Goal: Task Accomplishment & Management: Use online tool/utility

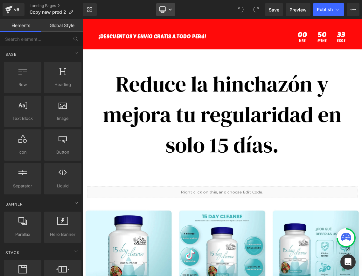
click at [166, 10] on link "Desktop" at bounding box center [165, 9] width 19 height 13
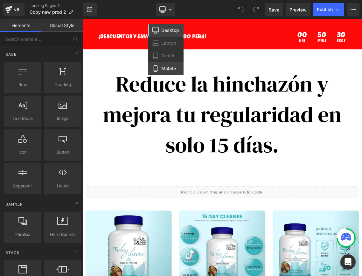
click at [159, 71] on icon at bounding box center [155, 68] width 6 height 6
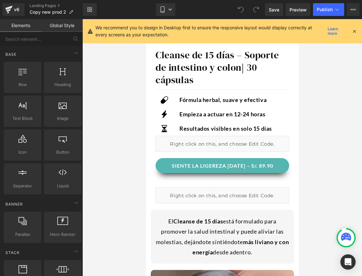
scroll to position [283, 0]
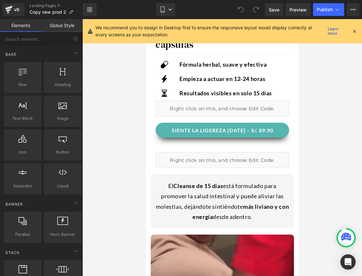
click at [355, 33] on icon at bounding box center [355, 31] width 6 height 6
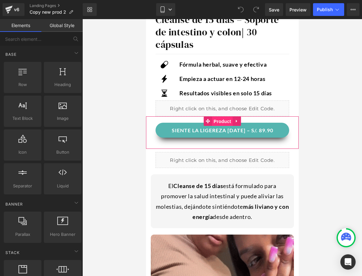
click at [221, 122] on span "Product" at bounding box center [222, 121] width 21 height 10
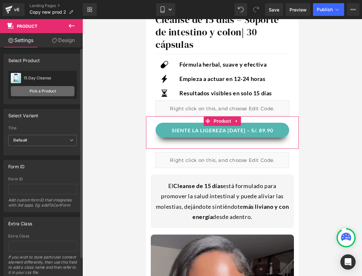
click at [41, 88] on link "Pick a Product" at bounding box center [43, 91] width 64 height 10
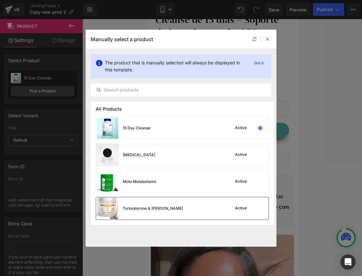
click at [173, 206] on div "Turkesterone & Tongkat Ali Active" at bounding box center [182, 208] width 172 height 22
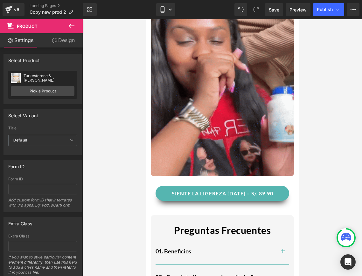
scroll to position [547, 0]
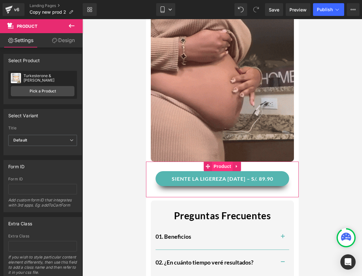
click at [229, 168] on span "Product" at bounding box center [222, 166] width 21 height 10
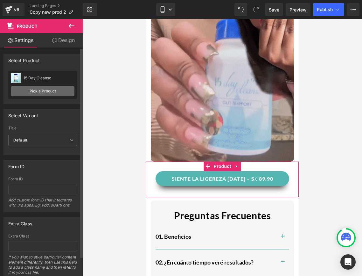
click at [37, 90] on link "Pick a Product" at bounding box center [43, 91] width 64 height 10
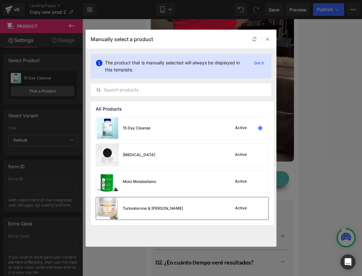
click at [153, 203] on div "Turkesterone & Tongkat Ali" at bounding box center [139, 208] width 87 height 22
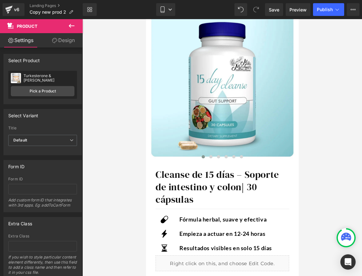
scroll to position [0, 0]
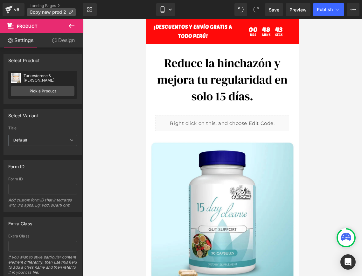
click at [56, 12] on span "Copy new prod 2" at bounding box center [48, 12] width 37 height 5
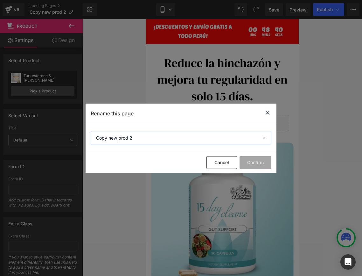
drag, startPoint x: 145, startPoint y: 142, endPoint x: 92, endPoint y: 136, distance: 53.5
click at [92, 136] on input "Copy new prod 2" at bounding box center [181, 137] width 181 height 13
type input "turkest"
click at [250, 169] on div "Cancel Confirm" at bounding box center [181, 162] width 191 height 20
click at [250, 164] on button "Confirm" at bounding box center [256, 162] width 32 height 13
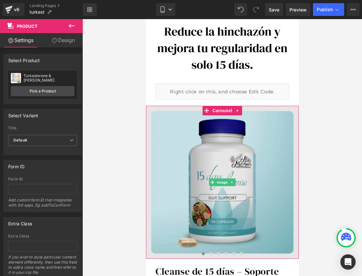
scroll to position [39, 0]
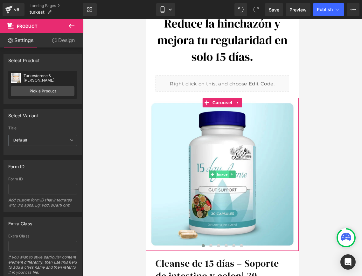
click at [221, 176] on span "Image" at bounding box center [221, 174] width 13 height 8
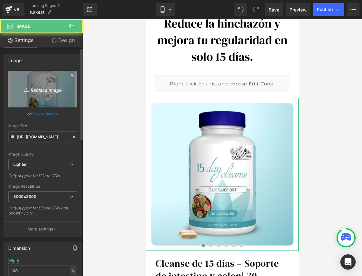
click at [42, 88] on icon "Replace Image" at bounding box center [42, 89] width 51 height 8
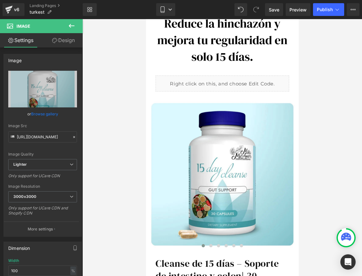
type input "C:\fakepath\105ba3aeee714e36a7e0072bc0f10459.png"
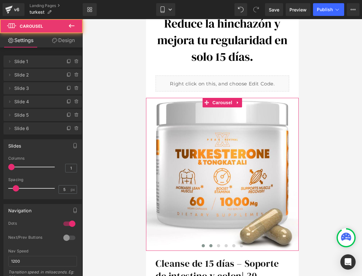
click at [211, 246] on span at bounding box center [210, 245] width 3 height 3
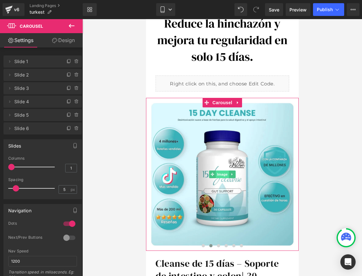
click at [224, 172] on span "Image" at bounding box center [221, 174] width 13 height 8
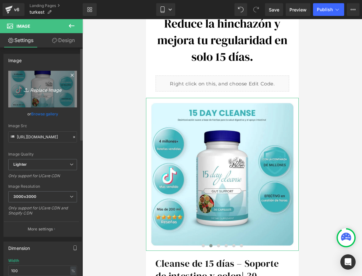
click at [46, 94] on link "Replace Image" at bounding box center [42, 89] width 69 height 37
click at [45, 93] on icon "Replace Image" at bounding box center [42, 89] width 51 height 8
click at [36, 99] on link "Replace Image" at bounding box center [42, 89] width 69 height 37
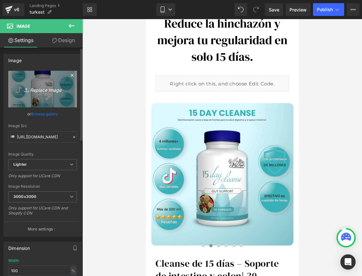
type input "C:\fakepath\BENEFICIOS.png"
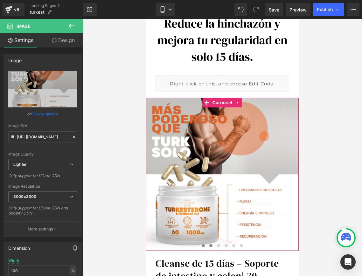
click at [203, 245] on span at bounding box center [202, 245] width 3 height 3
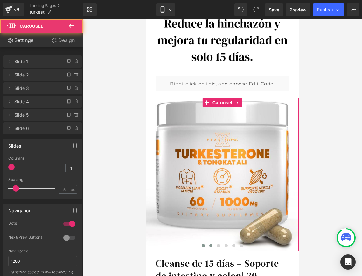
click at [211, 245] on span at bounding box center [210, 245] width 3 height 3
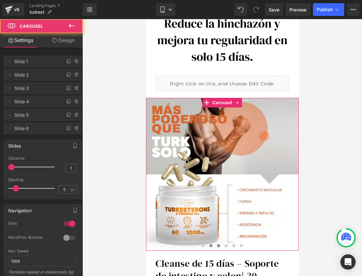
click at [217, 244] on span at bounding box center [218, 245] width 3 height 3
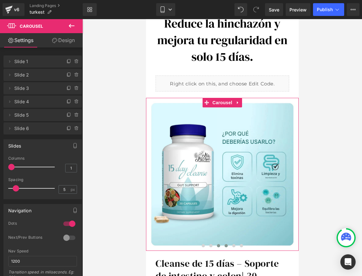
click at [227, 244] on button at bounding box center [226, 245] width 8 height 6
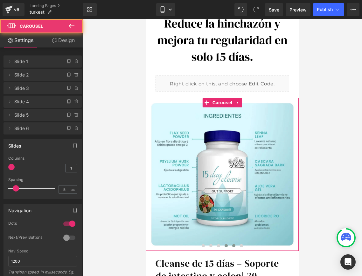
click at [233, 244] on span at bounding box center [233, 245] width 3 height 3
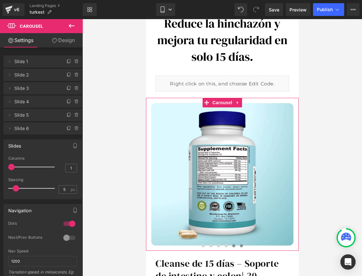
click at [242, 244] on button at bounding box center [241, 245] width 8 height 6
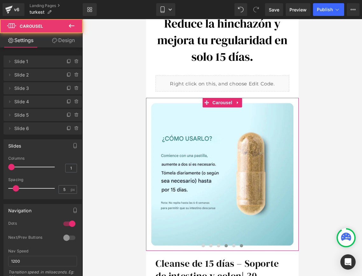
click at [225, 245] on span at bounding box center [225, 245] width 3 height 3
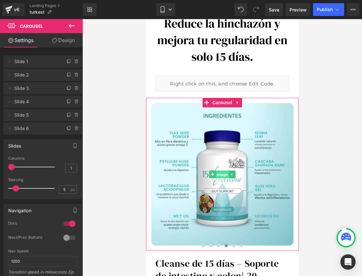
click at [217, 174] on span "Image" at bounding box center [221, 175] width 13 height 8
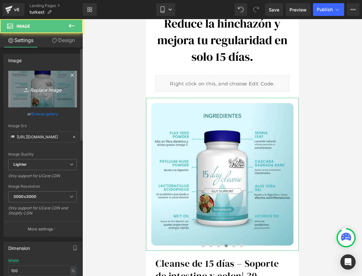
click at [52, 96] on link "Replace Image" at bounding box center [42, 89] width 69 height 37
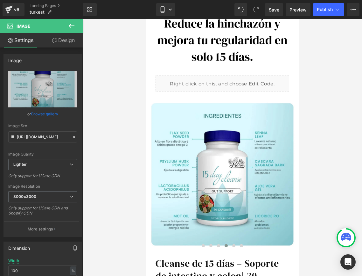
type input "C:\fakepath\594f172b614a456ab1dec593689517b6.png"
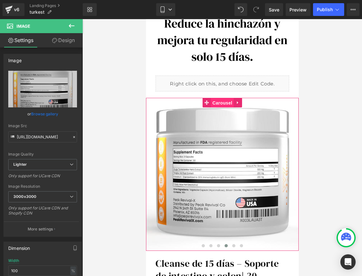
click at [220, 102] on span "Carousel" at bounding box center [222, 103] width 23 height 10
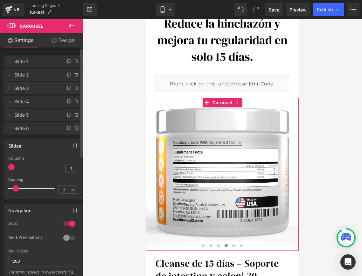
click at [75, 127] on icon at bounding box center [75, 127] width 3 height 0
click at [71, 127] on button "Delete" at bounding box center [70, 128] width 20 height 8
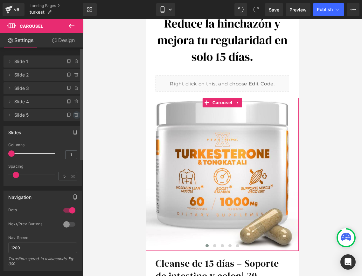
click at [74, 118] on span at bounding box center [77, 115] width 8 height 8
click at [74, 114] on button "Delete" at bounding box center [70, 115] width 20 height 8
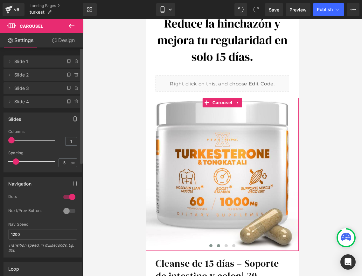
click at [219, 246] on span at bounding box center [218, 245] width 3 height 3
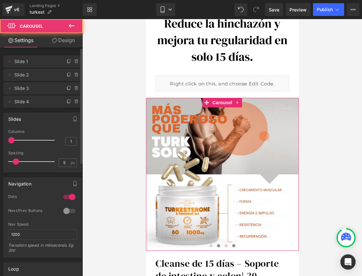
click at [234, 245] on span at bounding box center [233, 245] width 3 height 3
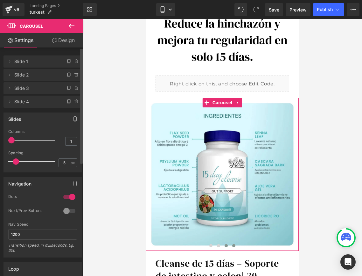
click at [227, 245] on span at bounding box center [225, 245] width 3 height 3
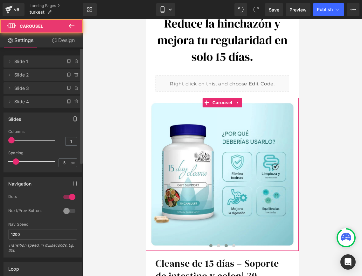
click at [213, 246] on button at bounding box center [211, 245] width 8 height 6
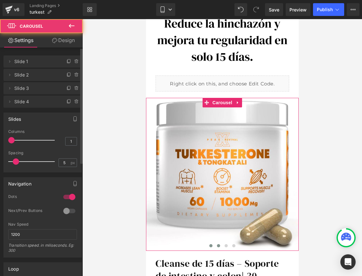
click at [217, 245] on span at bounding box center [218, 245] width 3 height 3
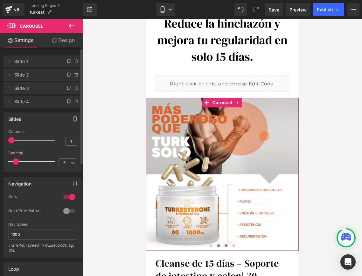
click at [225, 245] on span at bounding box center [225, 245] width 3 height 3
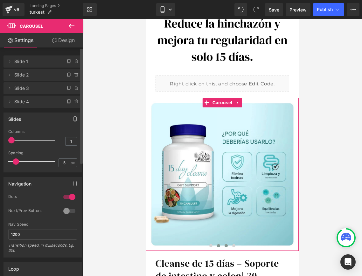
click at [219, 245] on span at bounding box center [218, 245] width 3 height 3
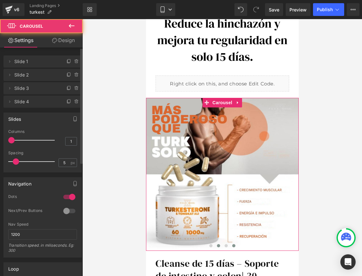
click at [234, 245] on span at bounding box center [233, 245] width 3 height 3
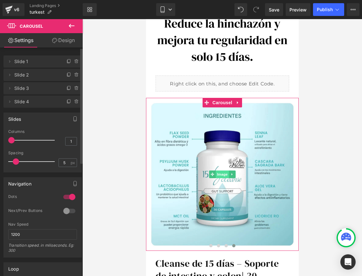
click at [225, 173] on span "Image" at bounding box center [221, 174] width 13 height 8
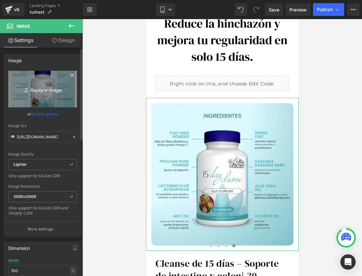
click at [49, 96] on link "Replace Image" at bounding box center [42, 89] width 69 height 37
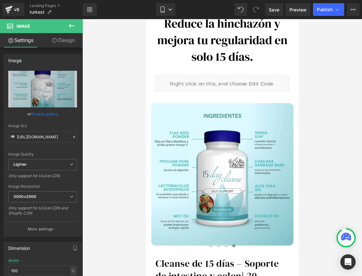
type input "C:\fakepath\594f172b614a456ab1dec593689517b6.png"
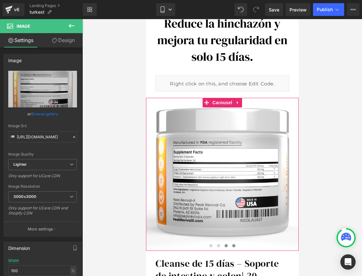
click at [226, 244] on span at bounding box center [225, 245] width 3 height 3
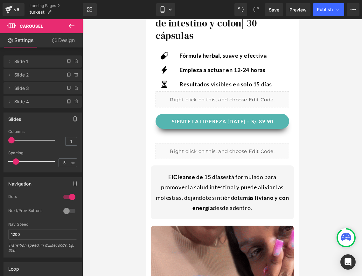
scroll to position [268, 0]
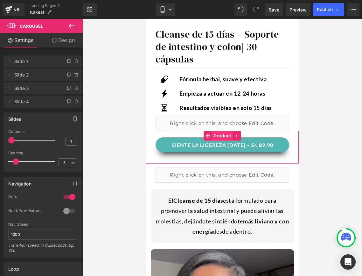
click at [218, 137] on span "Product" at bounding box center [222, 136] width 21 height 10
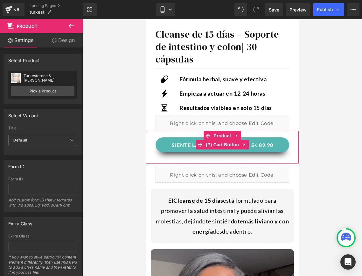
click at [158, 148] on button "SIENTE LA LIGEREZA [DATE] – S/. 89.90" at bounding box center [222, 144] width 134 height 15
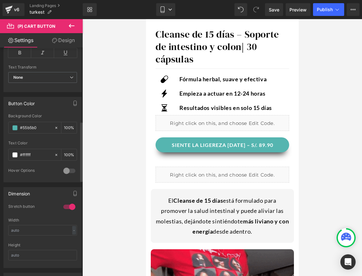
scroll to position [280, 0]
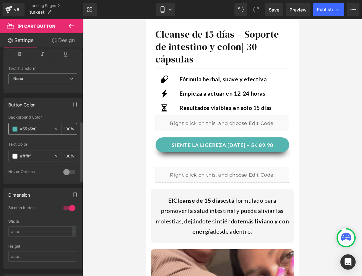
click at [29, 131] on input "#55b5b0" at bounding box center [35, 128] width 31 height 7
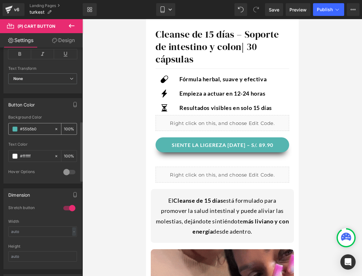
click at [29, 131] on input "#55b5b0" at bounding box center [35, 128] width 31 height 7
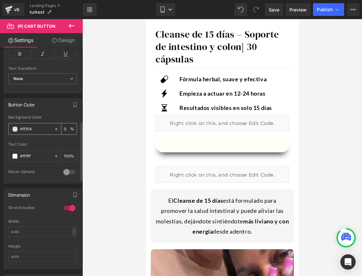
type input "#ff914d"
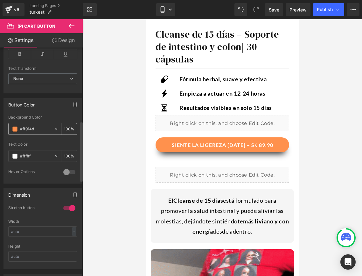
drag, startPoint x: 43, startPoint y: 131, endPoint x: 20, endPoint y: 130, distance: 23.2
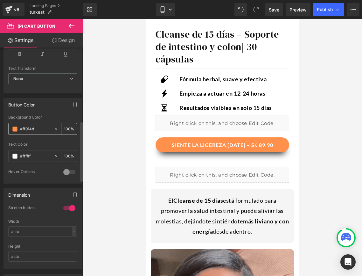
click at [20, 130] on input "#ff914d" at bounding box center [35, 128] width 31 height 7
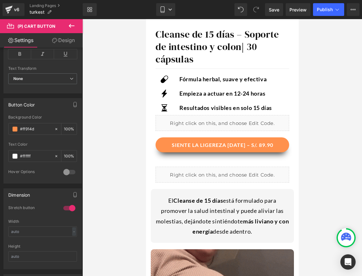
click at [112, 141] on div at bounding box center [222, 147] width 280 height 256
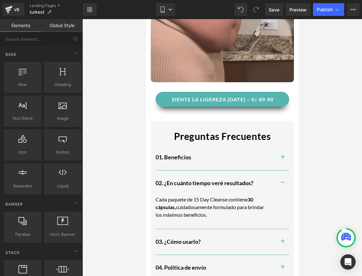
scroll to position [633, 0]
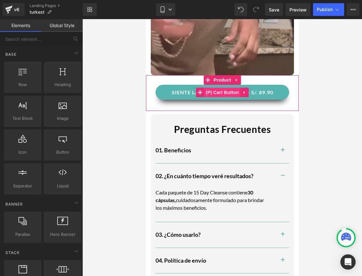
click at [215, 94] on span "(P) Cart Button" at bounding box center [222, 92] width 36 height 10
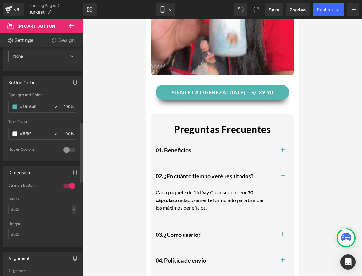
scroll to position [316, 0]
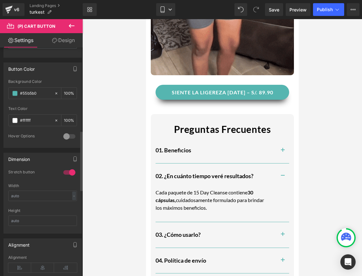
drag, startPoint x: 41, startPoint y: 95, endPoint x: 2, endPoint y: 95, distance: 39.5
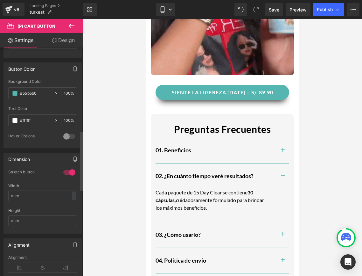
click at [2, 95] on div "Button Color rgb(85, 181, 176) Background Color #55b5b0 100 % #ffffff Text Colo…" at bounding box center [43, 103] width 86 height 90
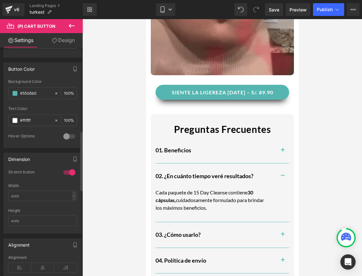
paste input "ff914d"
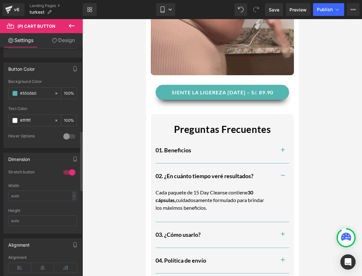
type input "#ff914d"
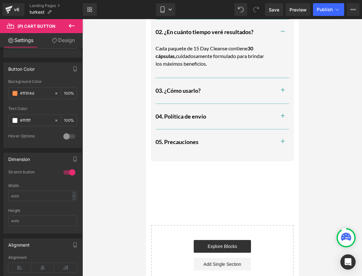
scroll to position [684, 0]
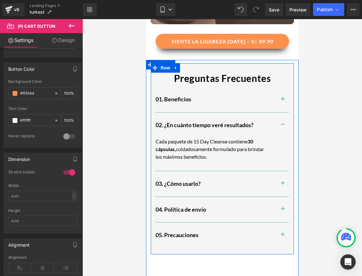
click at [154, 80] on div "Preguntas Frecuentes Text Block 01. Beneficios Heading Apoya la regularidad: La…" at bounding box center [221, 156] width 143 height 187
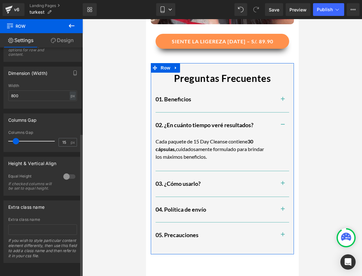
scroll to position [138, 0]
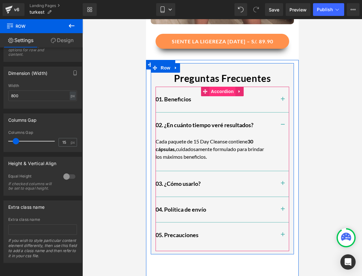
click at [217, 92] on span "Accordion" at bounding box center [222, 92] width 26 height 10
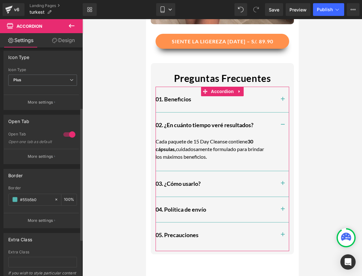
scroll to position [166, 0]
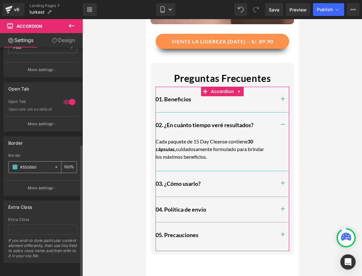
drag, startPoint x: 45, startPoint y: 165, endPoint x: 20, endPoint y: 162, distance: 25.7
click at [20, 163] on input "#55b5b0" at bounding box center [35, 166] width 31 height 7
paste input "ff914d"
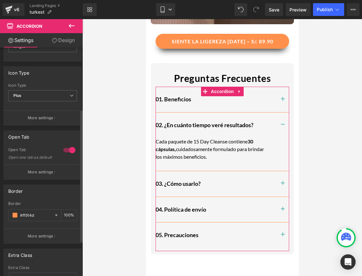
scroll to position [101, 0]
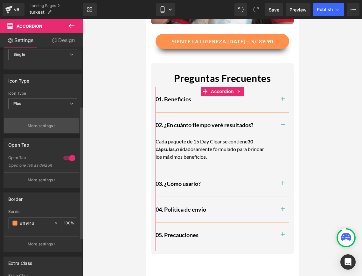
type input "#ff914d"
click at [45, 126] on p "More settings" at bounding box center [40, 126] width 25 height 6
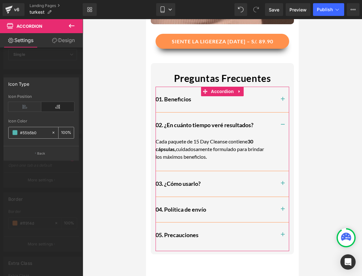
drag, startPoint x: 44, startPoint y: 131, endPoint x: 9, endPoint y: 131, distance: 35.3
click at [9, 131] on div "#55b5b0" at bounding box center [30, 132] width 43 height 11
paste input "ff914d"
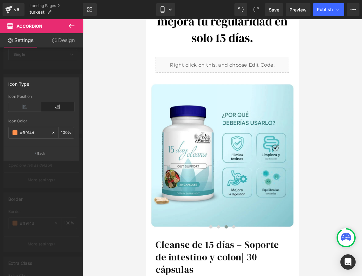
scroll to position [0, 0]
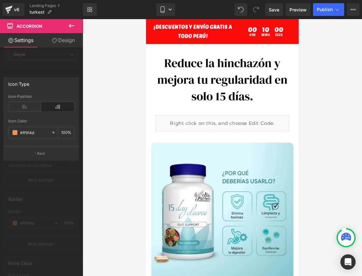
type input "#ff914d"
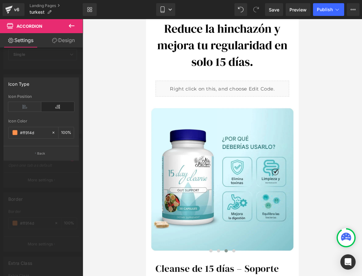
scroll to position [68, 0]
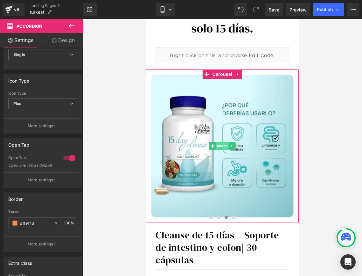
click at [221, 145] on span "Image" at bounding box center [221, 146] width 13 height 8
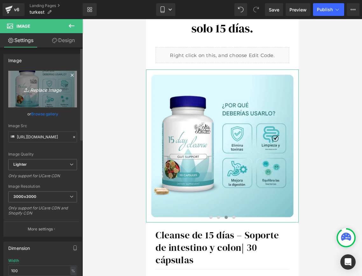
click at [50, 87] on icon "Replace Image" at bounding box center [42, 89] width 51 height 8
click at [48, 91] on icon "Replace Image" at bounding box center [42, 89] width 51 height 8
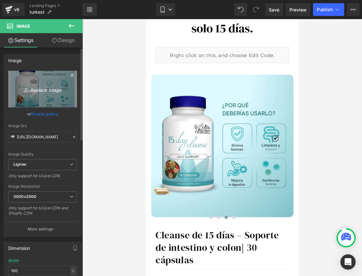
type input "C:\fakepath\BENEFICIOS.png"
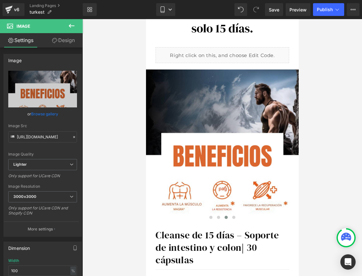
click at [316, 129] on div at bounding box center [222, 147] width 280 height 256
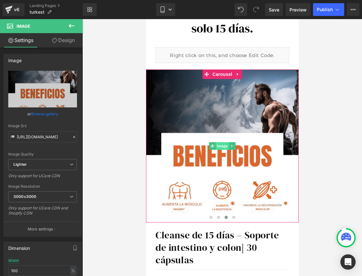
click at [217, 143] on span "Image" at bounding box center [221, 146] width 13 height 8
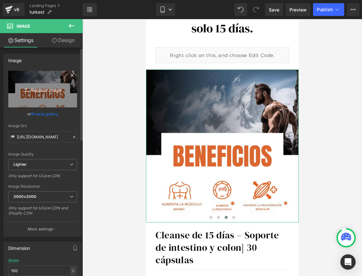
click at [43, 94] on link "Replace Image" at bounding box center [42, 89] width 69 height 37
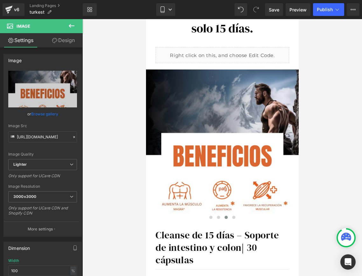
type input "C:\fakepath\BENEFICIOS.png"
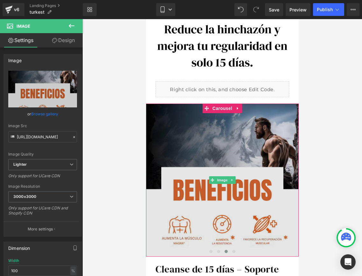
scroll to position [0, 0]
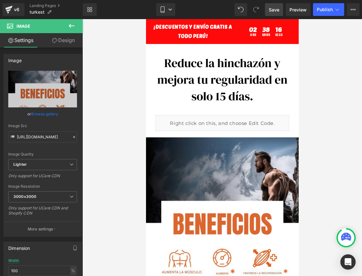
click at [274, 9] on span "Save" at bounding box center [274, 9] width 10 height 7
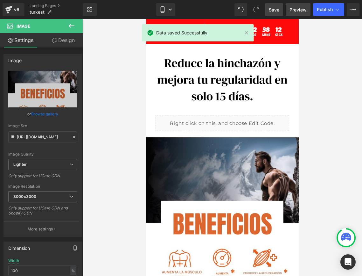
click at [299, 10] on span "Preview" at bounding box center [298, 9] width 17 height 7
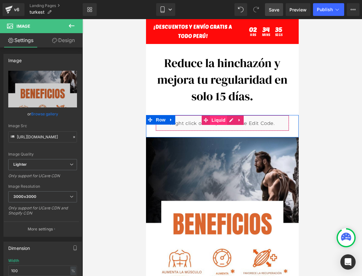
click at [216, 121] on span "Liquid" at bounding box center [218, 120] width 17 height 10
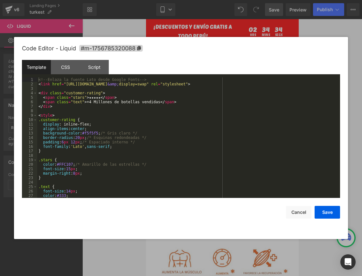
click at [229, 120] on div "Liquid" at bounding box center [222, 123] width 134 height 16
drag, startPoint x: 91, startPoint y: 102, endPoint x: 159, endPoint y: 102, distance: 68.1
click at [159, 102] on div "<!-- Enlaza la fuente Lato desde Google Fonts --> < link href = "[URL][DOMAIN_N…" at bounding box center [187, 141] width 300 height 129
type textarea "˜"
click at [326, 216] on button "Save" at bounding box center [327, 212] width 25 height 13
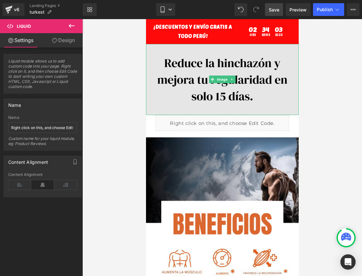
click at [245, 81] on img at bounding box center [222, 79] width 153 height 71
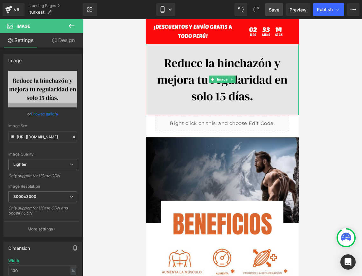
click at [222, 80] on span "Image" at bounding box center [221, 79] width 13 height 8
click at [217, 65] on img at bounding box center [222, 79] width 153 height 71
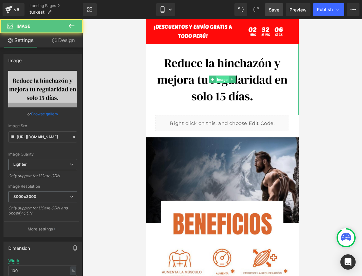
click at [224, 81] on span "Image" at bounding box center [221, 80] width 13 height 8
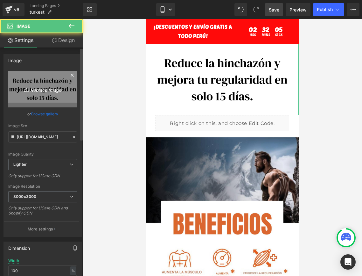
click at [30, 88] on icon "Replace Image" at bounding box center [42, 89] width 51 height 8
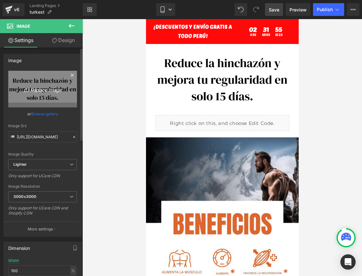
type input "C:\fakepath\Copia de Copia de WEB (1).png"
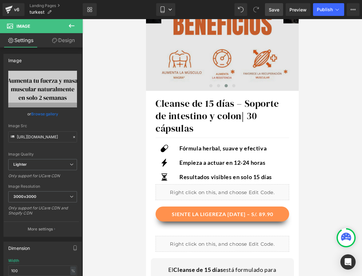
scroll to position [203, 0]
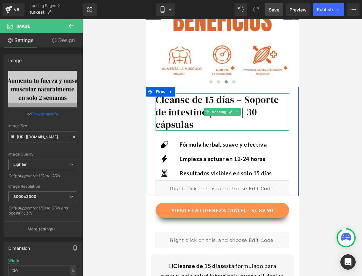
click at [158, 101] on h1 "Cleanse de 15 días – Soporte de intestino y colon | 30 cápsulas" at bounding box center [222, 111] width 134 height 37
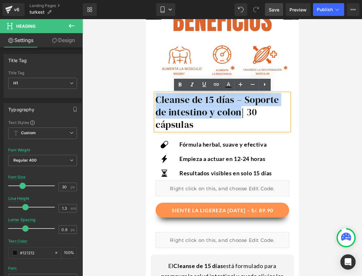
drag, startPoint x: 157, startPoint y: 101, endPoint x: 239, endPoint y: 112, distance: 81.9
click at [239, 112] on h1 "Cleanse de 15 días – Soporte de intestino y colon | 30 cápsulas" at bounding box center [222, 111] width 134 height 37
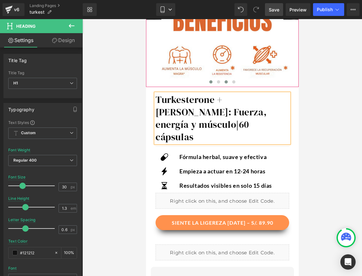
click at [212, 80] on button at bounding box center [211, 82] width 8 height 6
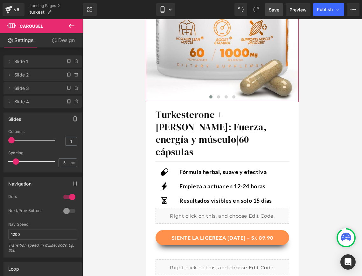
scroll to position [188, 0]
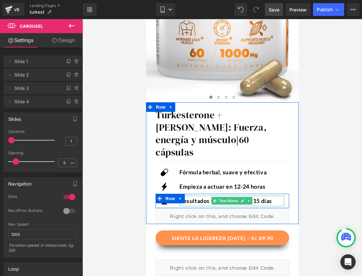
click at [266, 195] on p "Resultados visibles en solo 15 días" at bounding box center [231, 200] width 105 height 10
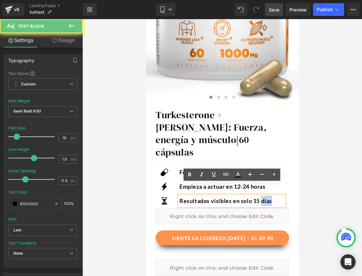
click at [266, 195] on p "Resultados visibles en solo 15 días" at bounding box center [231, 200] width 105 height 10
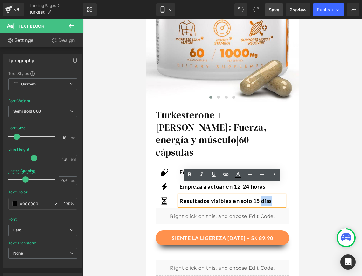
click at [272, 195] on p "Resultados visibles en solo 15 días" at bounding box center [231, 200] width 105 height 10
click at [299, 181] on div at bounding box center [222, 147] width 280 height 256
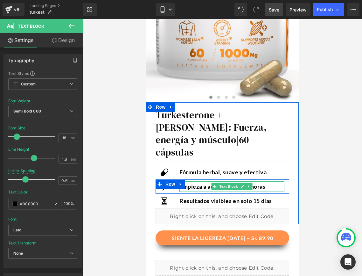
click at [262, 181] on div "Empieza a actuar en 12-24 horas" at bounding box center [231, 186] width 105 height 10
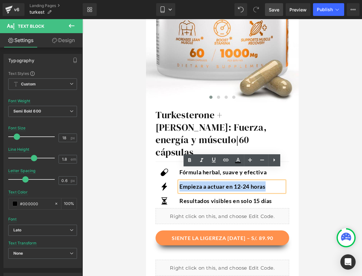
drag, startPoint x: 272, startPoint y: 174, endPoint x: 177, endPoint y: 172, distance: 95.2
click at [177, 179] on div "Icon Empieza a actuar en 12-24 horas Text Block Row" at bounding box center [222, 186] width 134 height 14
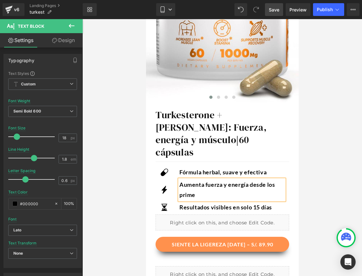
scroll to position [186, 0]
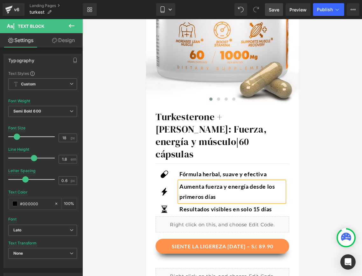
click at [177, 184] on icon at bounding box center [178, 186] width 3 height 4
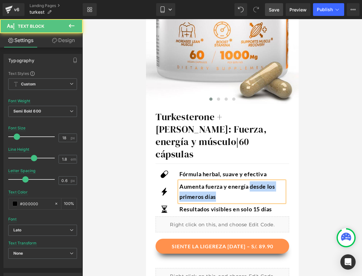
drag, startPoint x: 218, startPoint y: 186, endPoint x: 251, endPoint y: 178, distance: 33.7
click at [251, 181] on div "Aumenta fuerza y energía desde los primeros días" at bounding box center [231, 191] width 105 height 21
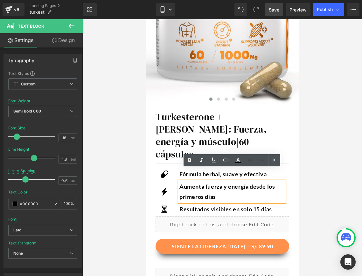
scroll to position [188, 0]
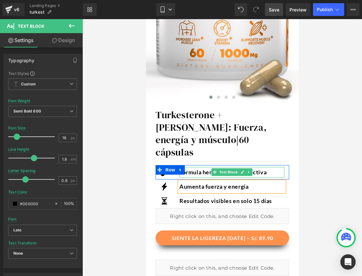
click at [264, 167] on p "Fórmula herbal, suave y efectiva" at bounding box center [231, 172] width 105 height 10
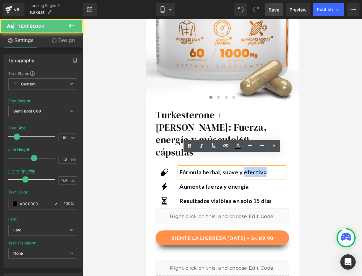
click at [264, 167] on p "Fórmula herbal, suave y efectiva" at bounding box center [231, 172] width 105 height 10
click at [276, 167] on p "Fórmula herbal, suave y efectiva" at bounding box center [231, 172] width 105 height 10
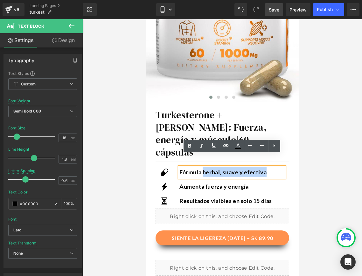
drag, startPoint x: 274, startPoint y: 160, endPoint x: 204, endPoint y: 160, distance: 70.3
click at [204, 167] on p "Fórmula herbal, suave y efectiva" at bounding box center [231, 172] width 105 height 10
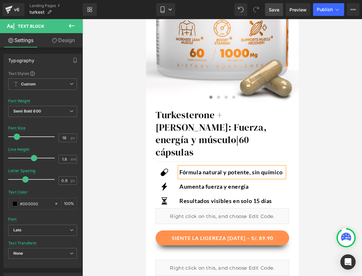
scroll to position [186, 0]
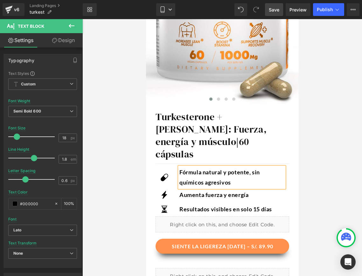
click at [340, 180] on div at bounding box center [222, 147] width 280 height 256
click at [199, 136] on h1 "Turkesterone + Tongkat Ali: Fuerza, energía y músculo | 6 0 cápsulas" at bounding box center [222, 135] width 134 height 50
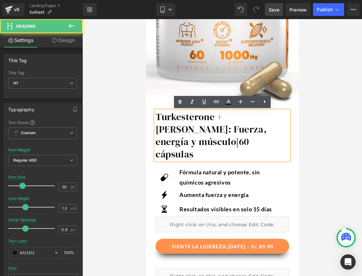
click at [174, 130] on h1 "Turkesterone + Tongkat Ali: Fuerza, energía y músculo | 6 0 cápsulas" at bounding box center [222, 135] width 134 height 50
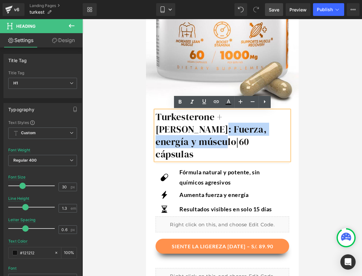
drag, startPoint x: 156, startPoint y: 129, endPoint x: 269, endPoint y: 127, distance: 113.6
click at [269, 127] on h1 "Turkesterone + Tongkat Ali: Fuerza, energía y músculo | 6 0 cápsulas" at bounding box center [222, 135] width 134 height 50
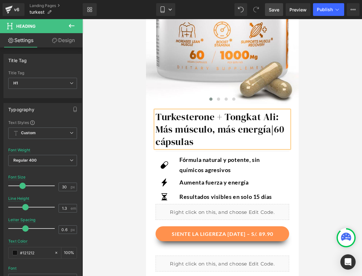
click at [311, 133] on div at bounding box center [222, 147] width 280 height 256
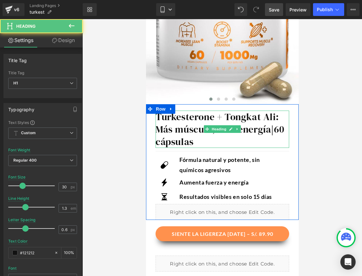
click at [159, 130] on h1 "Turkesterone + Tongkat Ali: Más músculo, más energía | 6 0 cápsulas" at bounding box center [222, 128] width 134 height 37
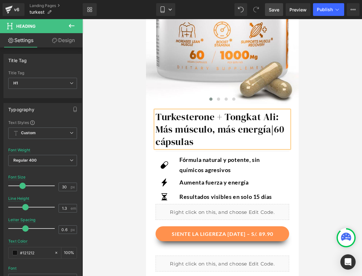
click at [318, 117] on div at bounding box center [222, 147] width 280 height 256
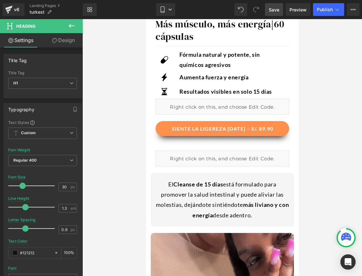
scroll to position [296, 0]
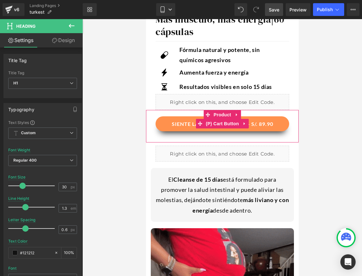
click at [184, 123] on button "SIENTE LA LIGEREZA [DATE] – S/. 89.90" at bounding box center [222, 123] width 134 height 15
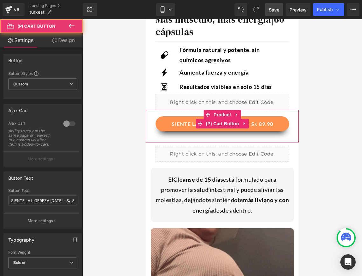
click at [191, 123] on button "SIENTE LA LIGEREZA [DATE] – S/. 89.90" at bounding box center [222, 123] width 134 height 15
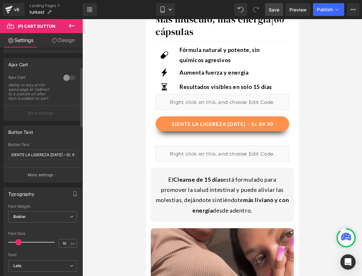
scroll to position [93, 0]
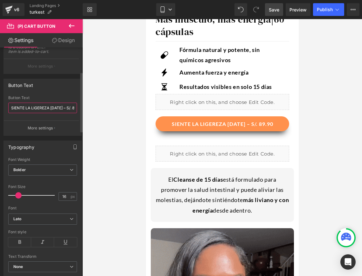
drag, startPoint x: 58, startPoint y: 106, endPoint x: 7, endPoint y: 106, distance: 50.9
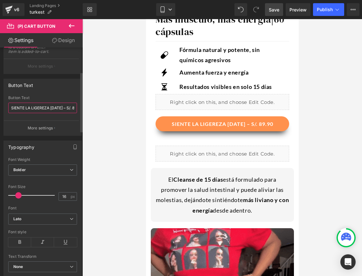
click at [7, 106] on div "SIENTE LA LIGEREZA HOY – S/. 89.90 Button Text SIENTE LA LIGEREZA HOY – S/. 89.…" at bounding box center [43, 115] width 78 height 40
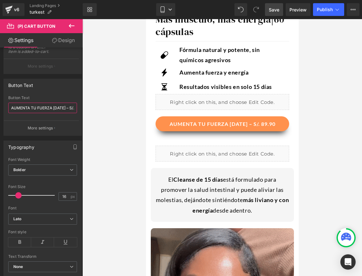
type input "AUMENTA TU FUERZA HOY – S/. 89.90"
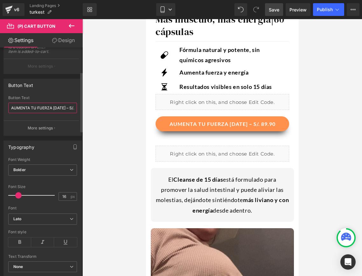
drag, startPoint x: 11, startPoint y: 108, endPoint x: 64, endPoint y: 107, distance: 53.5
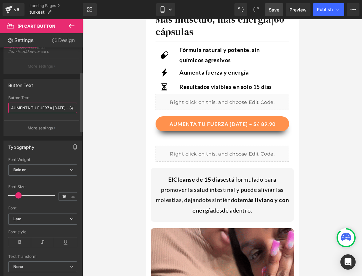
click at [64, 107] on input "AUMENTA TU FUERZA HOY – S/. 89.90" at bounding box center [42, 107] width 69 height 10
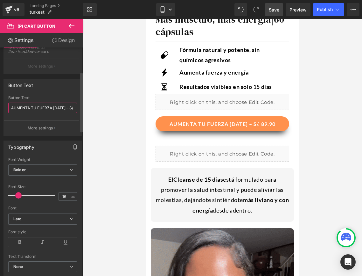
click at [61, 107] on input "AUMENTA TU FUERZA HOY – S/. 89.90" at bounding box center [42, 107] width 69 height 10
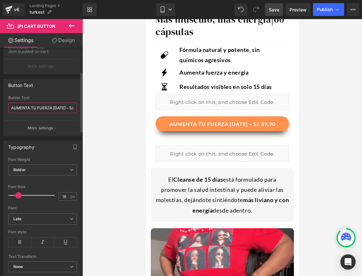
drag, startPoint x: 61, startPoint y: 107, endPoint x: 8, endPoint y: 107, distance: 52.8
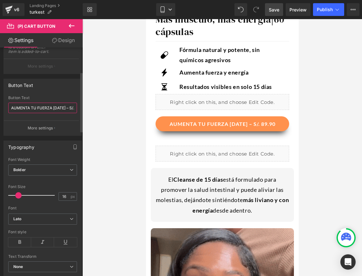
click at [8, 107] on input "AUMENTA TU FUERZA HOY – S/. 89.90" at bounding box center [42, 107] width 69 height 10
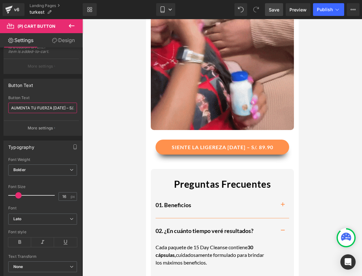
scroll to position [599, 0]
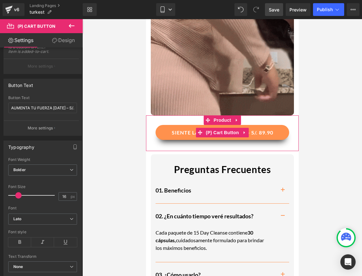
click at [169, 136] on button "SIENTE LA LIGEREZA [DATE] – S/. 89.90" at bounding box center [222, 132] width 134 height 15
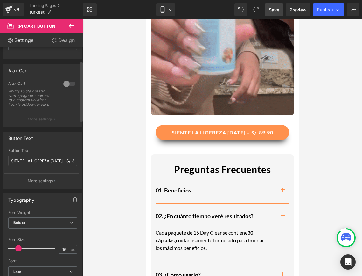
scroll to position [52, 0]
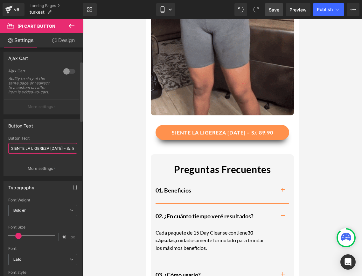
drag, startPoint x: 12, startPoint y: 147, endPoint x: 58, endPoint y: 148, distance: 46.2
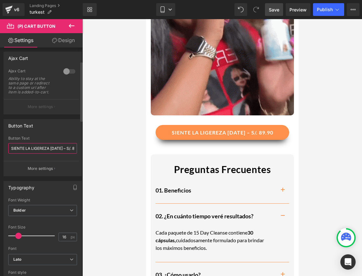
click at [58, 148] on input "SIENTE LA LIGEREZA [DATE] – S/. 89.90" at bounding box center [42, 148] width 69 height 10
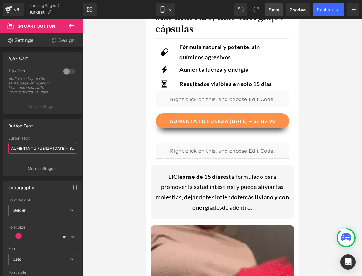
scroll to position [287, 0]
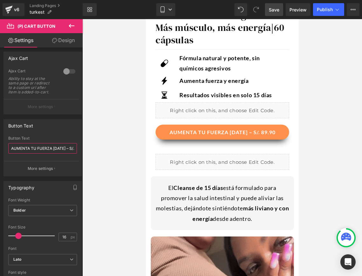
type input "AUMENTA TU FUERZA HOY – S/. 89.90"
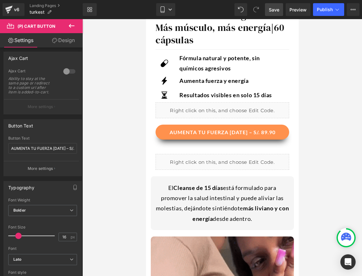
click at [128, 186] on div at bounding box center [222, 147] width 280 height 256
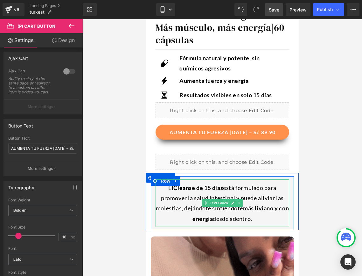
scroll to position [337, 0]
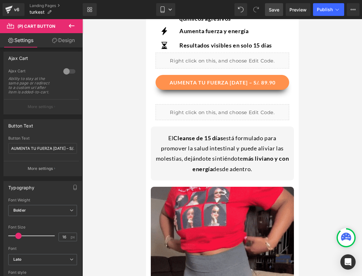
click at [311, 169] on div at bounding box center [222, 147] width 280 height 256
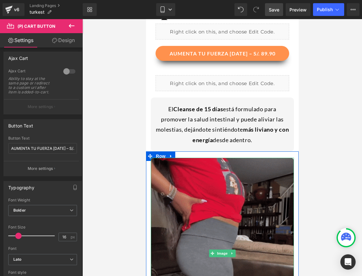
scroll to position [368, 0]
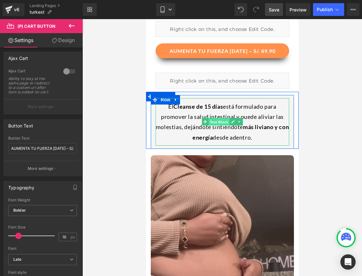
click at [212, 124] on span "Text Block" at bounding box center [218, 122] width 21 height 8
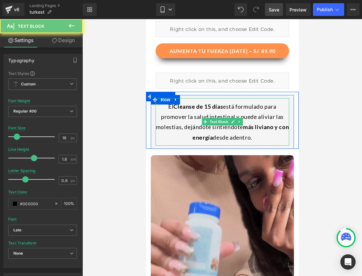
click at [201, 133] on div "El Cleanse de 15 días está formulado para promover la salud intestinal y puede …" at bounding box center [222, 122] width 134 height 48
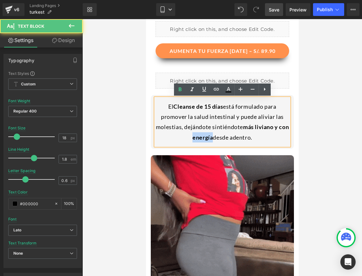
click at [200, 133] on div "El Cleanse de 15 días está formulado para promover la salud intestinal y puede …" at bounding box center [222, 122] width 134 height 48
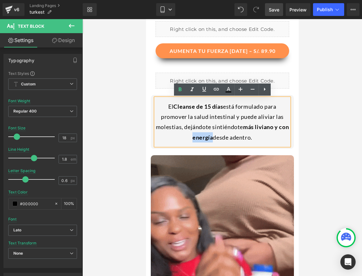
drag, startPoint x: 258, startPoint y: 138, endPoint x: 167, endPoint y: 106, distance: 96.8
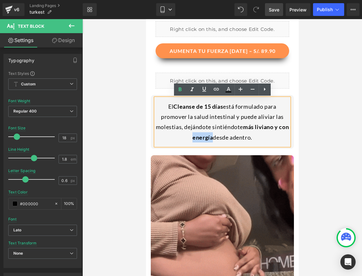
click at [167, 106] on div "El Cleanse de 15 días está formulado para promover la salud intestinal y puede …" at bounding box center [222, 122] width 134 height 48
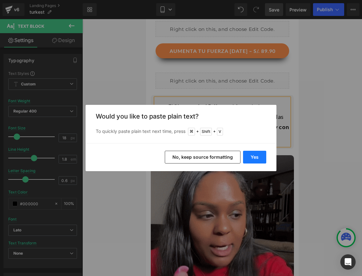
click at [250, 157] on button "Yes" at bounding box center [254, 156] width 23 height 13
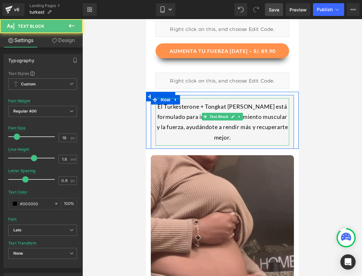
click at [161, 114] on div "El Turkesterone + Tongkat Ali está formulado para impulsar el crecimiento muscu…" at bounding box center [222, 122] width 134 height 48
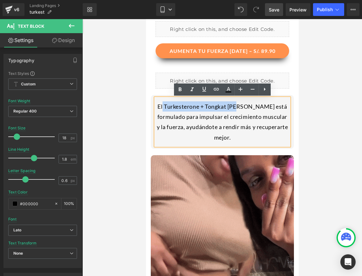
drag, startPoint x: 161, startPoint y: 107, endPoint x: 234, endPoint y: 104, distance: 73.5
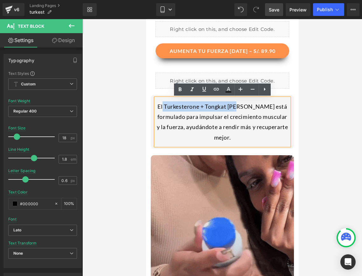
click at [234, 104] on div "El Turkesterone + Tongkat Ali está formulado para impulsar el crecimiento muscu…" at bounding box center [222, 122] width 134 height 48
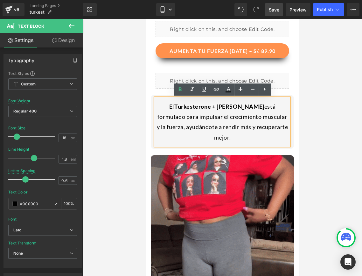
click at [254, 114] on div "El Turkesterone + Tongkat Ali está formulado para impulsar el crecimiento muscu…" at bounding box center [222, 122] width 134 height 48
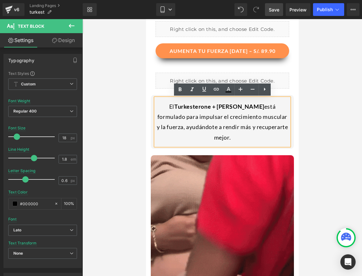
click at [246, 118] on div "El Turkesterone + Tongkat Ali está formulado para impulsar el crecimiento muscu…" at bounding box center [222, 122] width 134 height 48
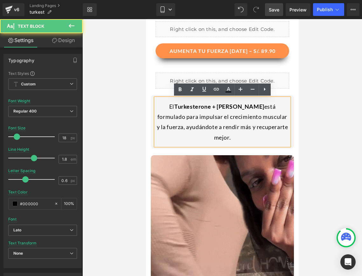
click at [198, 119] on div "El Turkesterone + Tongkat Ali está formulado para impulsar el crecimiento muscu…" at bounding box center [222, 122] width 134 height 48
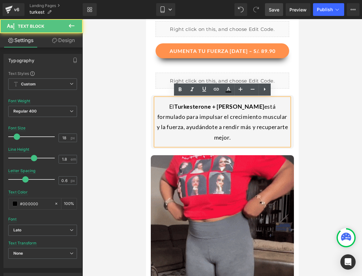
click at [205, 130] on div "El Turkesterone + Tongkat Ali está formulado para impulsar el crecimiento muscu…" at bounding box center [222, 122] width 134 height 48
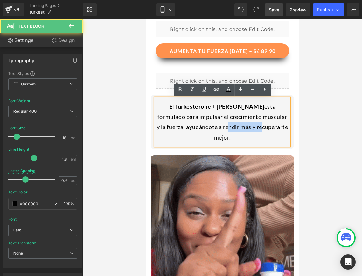
drag, startPoint x: 200, startPoint y: 128, endPoint x: 237, endPoint y: 124, distance: 37.1
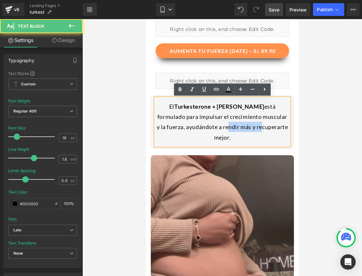
click at [237, 124] on div "El Turkesterone + Tongkat Ali está formulado para impulsar el crecimiento muscu…" at bounding box center [222, 122] width 134 height 48
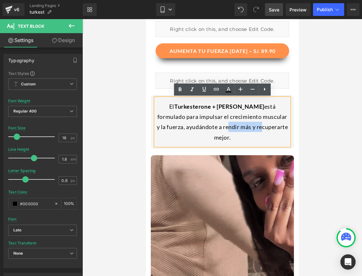
click at [237, 124] on div "El Turkesterone + Tongkat Ali está formulado para impulsar el crecimiento muscu…" at bounding box center [222, 122] width 134 height 48
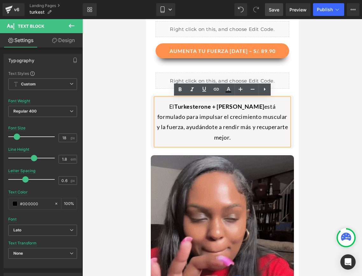
drag, startPoint x: 199, startPoint y: 127, endPoint x: 283, endPoint y: 123, distance: 83.4
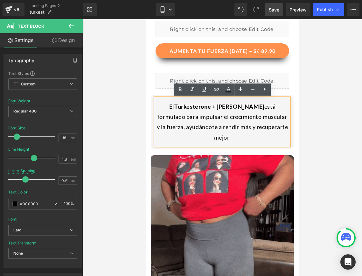
click at [283, 123] on div "El Turkesterone + Tongkat Ali está formulado para impulsar el crecimiento muscu…" at bounding box center [222, 122] width 134 height 48
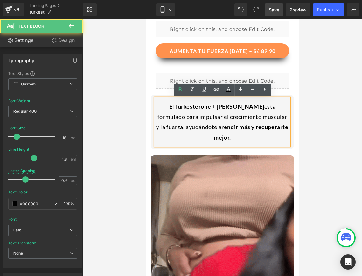
click at [289, 119] on div "El Turkesterone + Tongkat Ali está formulado para impulsar el crecimiento muscu…" at bounding box center [222, 122] width 134 height 48
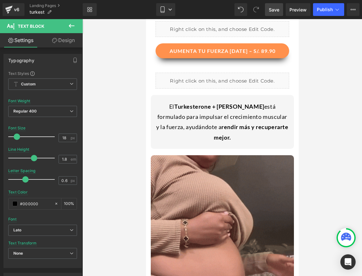
click at [323, 131] on div at bounding box center [222, 147] width 280 height 256
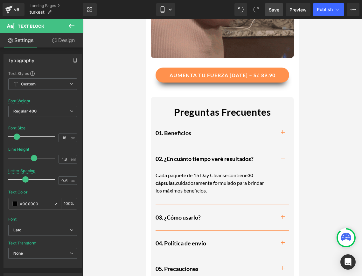
scroll to position [668, 0]
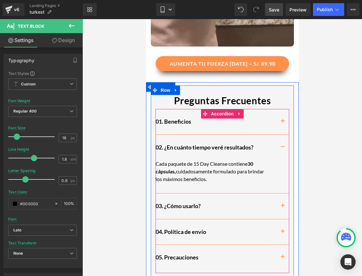
click at [280, 220] on button "button" at bounding box center [282, 231] width 13 height 25
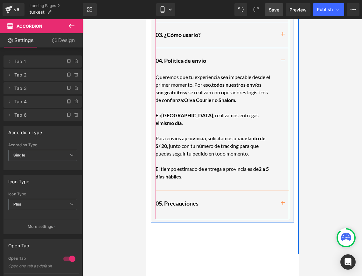
click at [284, 191] on button "button" at bounding box center [282, 203] width 13 height 25
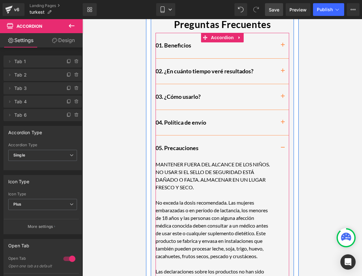
scroll to position [731, 0]
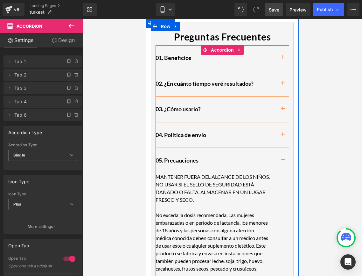
click at [280, 151] on button "button" at bounding box center [282, 160] width 13 height 25
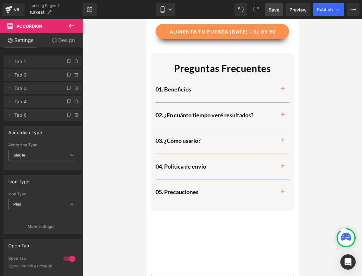
scroll to position [684, 0]
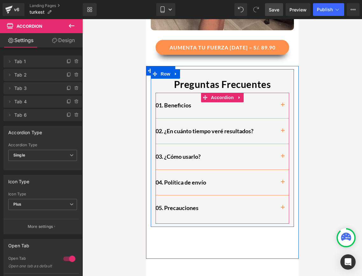
click at [281, 95] on button "button" at bounding box center [282, 105] width 13 height 25
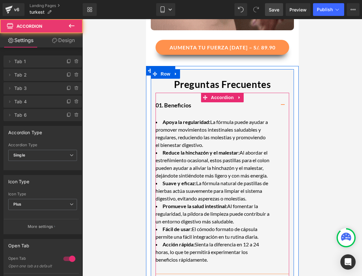
click at [211, 149] on strong "Reduce la hinchazón y el malestar:" at bounding box center [200, 152] width 77 height 6
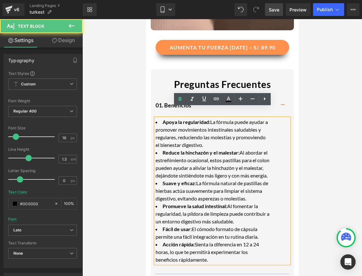
click at [212, 254] on li "Acción rápida: Sienta la diferencia en 12 a 24 horas, lo que te permitirá exper…" at bounding box center [212, 251] width 115 height 23
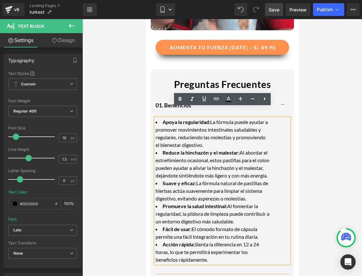
drag, startPoint x: 211, startPoint y: 255, endPoint x: 156, endPoint y: 113, distance: 153.0
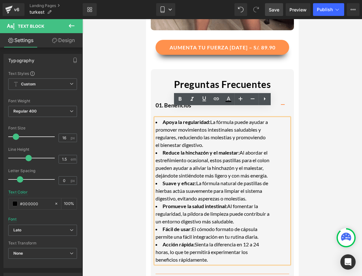
click at [156, 118] on ul "Apoya la regularidad: La fórmula puede ayudar a promover movimientos intestinal…" at bounding box center [212, 190] width 115 height 145
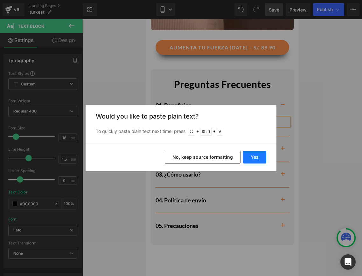
click at [260, 158] on button "Yes" at bounding box center [254, 156] width 23 height 13
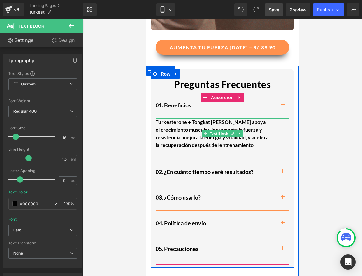
click at [251, 134] on div "Turkesterone + Tongkat Ali apoya el crecimiento muscular, incrementa la fuerza …" at bounding box center [212, 133] width 115 height 31
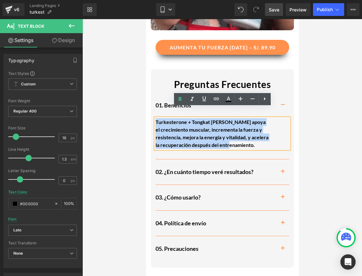
drag, startPoint x: 252, startPoint y: 134, endPoint x: 148, endPoint y: 108, distance: 106.7
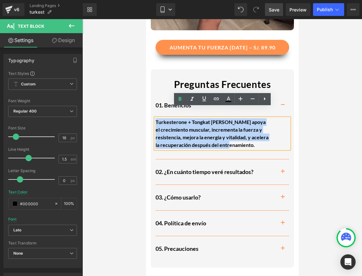
click at [148, 108] on div "Preguntas Frecuentes Text Block 01. Beneficios Heading Turkesterone + Tongkat A…" at bounding box center [222, 182] width 153 height 233
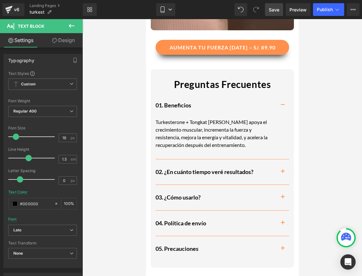
click at [104, 194] on div at bounding box center [222, 147] width 280 height 256
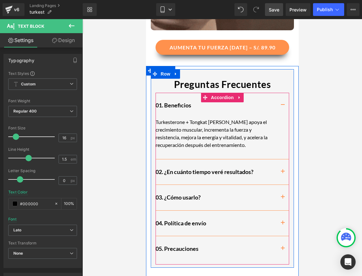
click at [283, 173] on span "button" at bounding box center [283, 173] width 0 height 0
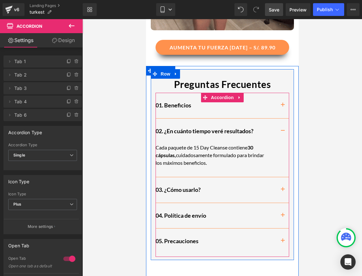
click at [281, 94] on button "button" at bounding box center [282, 105] width 13 height 25
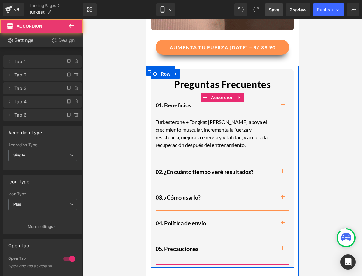
click at [233, 118] on div "Turkesterone + Tongkat Ali apoya el crecimiento muscular, incrementa la fuerza …" at bounding box center [212, 133] width 115 height 31
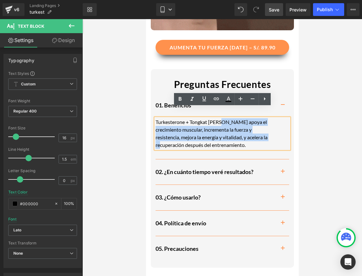
drag, startPoint x: 218, startPoint y: 112, endPoint x: 260, endPoint y: 126, distance: 43.8
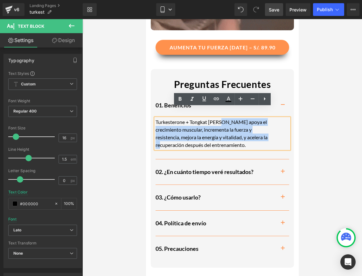
click at [260, 126] on div "Turkesterone + Tongkat Ali apoya el crecimiento muscular, incrementa la fuerza …" at bounding box center [212, 133] width 115 height 31
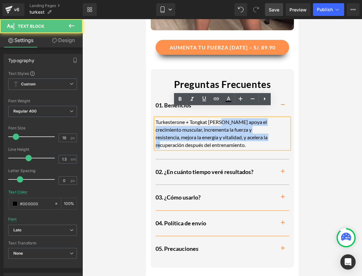
click at [260, 126] on div "Turkesterone + Tongkat Ali apoya el crecimiento muscular, incrementa la fuerza …" at bounding box center [212, 133] width 115 height 31
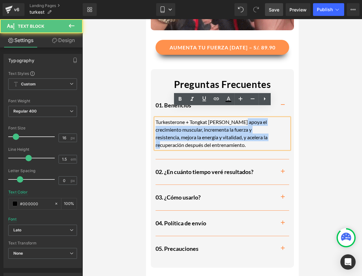
drag, startPoint x: 235, startPoint y: 112, endPoint x: 268, endPoint y: 128, distance: 36.1
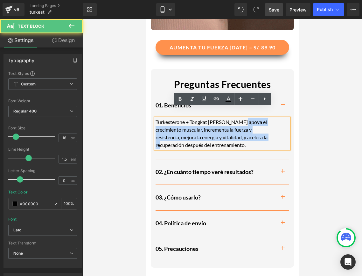
click at [268, 128] on div "Turkesterone + Tongkat Ali apoya el crecimiento muscular, incrementa la fuerza …" at bounding box center [212, 133] width 115 height 31
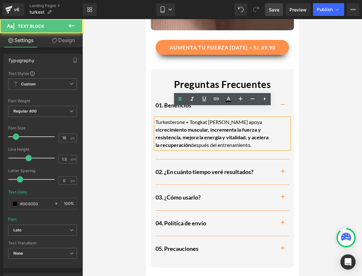
click at [270, 128] on div "Turkesterone + Tongkat Ali apoya el crecimiento muscular, incrementa la fuerza …" at bounding box center [222, 133] width 134 height 31
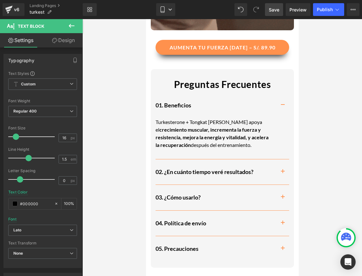
click at [322, 164] on div at bounding box center [222, 147] width 280 height 256
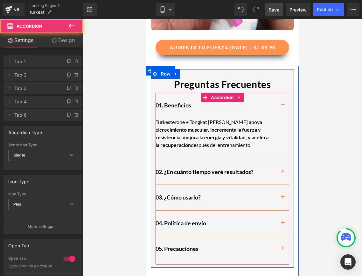
click at [282, 94] on button "button" at bounding box center [282, 105] width 13 height 25
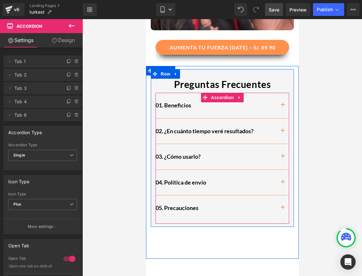
click at [281, 121] on button "button" at bounding box center [282, 130] width 13 height 25
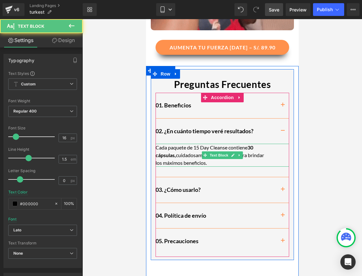
click at [218, 150] on p "Cada paquete de 15 Day Cleanse contiene 30 cápsulas, cuidadosamente formulado p…" at bounding box center [212, 154] width 115 height 23
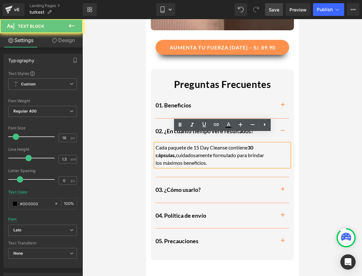
click at [217, 150] on p "Cada paquete de 15 Day Cleanse contiene 30 cápsulas, cuidadosamente formulado p…" at bounding box center [212, 154] width 115 height 23
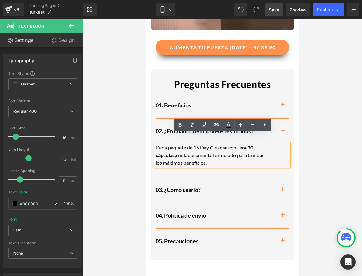
drag, startPoint x: 210, startPoint y: 153, endPoint x: 148, endPoint y: 137, distance: 64.2
click at [148, 137] on div "Preguntas Frecuentes Text Block 01. Beneficios Heading Turkesterone + Tongkat A…" at bounding box center [222, 179] width 153 height 226
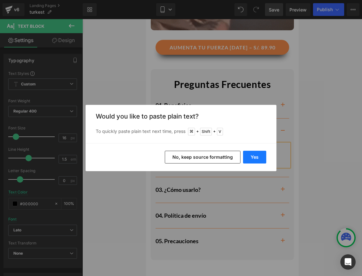
click at [248, 159] on button "Yes" at bounding box center [254, 156] width 23 height 13
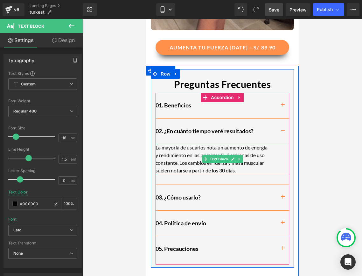
click at [247, 160] on p "La mayoría de usuarios nota un aumento de energía y rendimiento en las primeras…" at bounding box center [212, 158] width 115 height 31
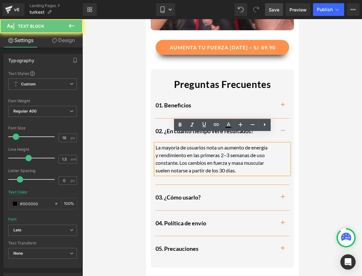
click at [221, 159] on p "La mayoría de usuarios nota un aumento de energía y rendimiento en las primeras…" at bounding box center [212, 158] width 115 height 31
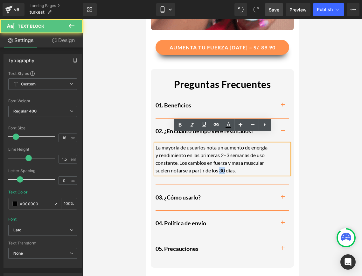
click at [221, 159] on p "La mayoría de usuarios nota un aumento de energía y rendimiento en las primeras…" at bounding box center [212, 158] width 115 height 31
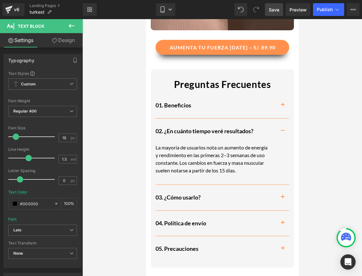
click at [319, 169] on div at bounding box center [222, 147] width 280 height 256
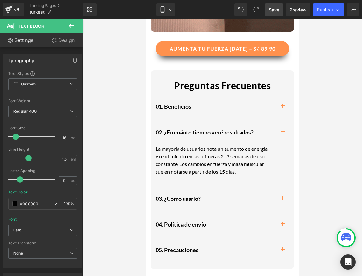
scroll to position [705, 0]
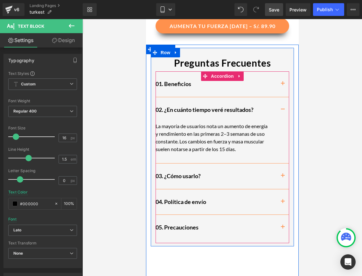
click at [280, 163] on button "button" at bounding box center [282, 175] width 13 height 25
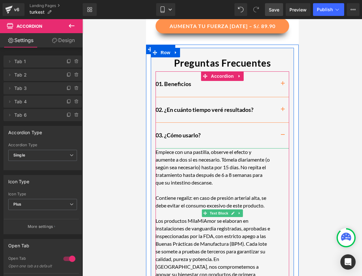
click at [193, 170] on p "Empiece con una pastilla, observe el efecto y aumente a dos si es necesario. Tó…" at bounding box center [212, 167] width 115 height 38
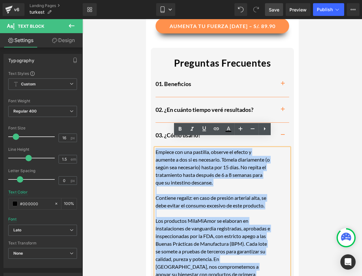
drag, startPoint x: 254, startPoint y: 264, endPoint x: 156, endPoint y: 140, distance: 157.8
click at [156, 148] on div "Empiece con una pastilla, observe el efecto y aumente a dos si es necesario. Tó…" at bounding box center [222, 216] width 134 height 137
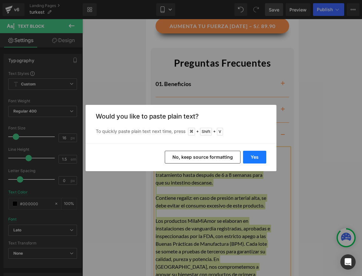
click at [258, 157] on button "Yes" at bounding box center [254, 156] width 23 height 13
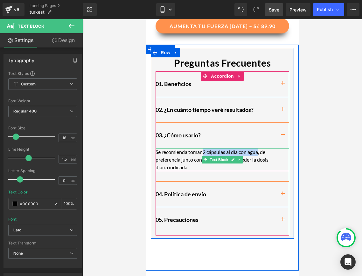
drag, startPoint x: 204, startPoint y: 141, endPoint x: 258, endPoint y: 140, distance: 54.1
click at [258, 148] on p "Se recomienda tomar 2 cápsulas al día con agua, de preferencia junto con alimen…" at bounding box center [212, 159] width 115 height 23
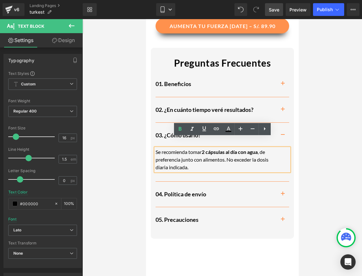
click at [283, 221] on span "button" at bounding box center [283, 221] width 0 height 0
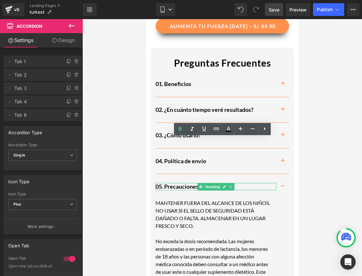
click at [191, 183] on h2 "05. Precauciones" at bounding box center [215, 186] width 121 height 7
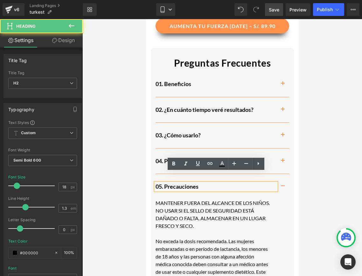
click at [191, 183] on h2 "05. Precauciones" at bounding box center [215, 186] width 121 height 7
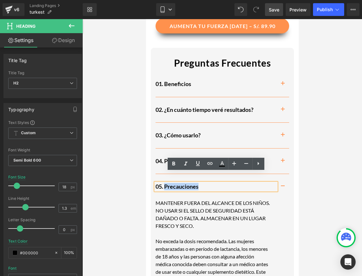
drag, startPoint x: 203, startPoint y: 175, endPoint x: 164, endPoint y: 175, distance: 38.5
click at [164, 183] on h2 "05. Precauciones" at bounding box center [215, 186] width 121 height 7
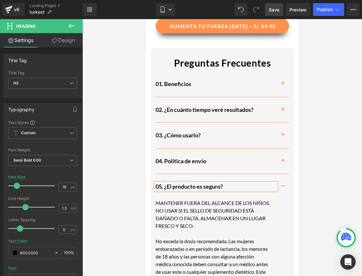
click at [180, 217] on p "MANTENER FUERA DEL ALCANCE DE LOS NIÑOS. NO USAR SI EL SELLO DE SEGURIDAD ESTÁ …" at bounding box center [212, 214] width 115 height 31
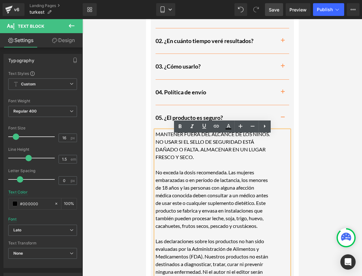
scroll to position [804, 0]
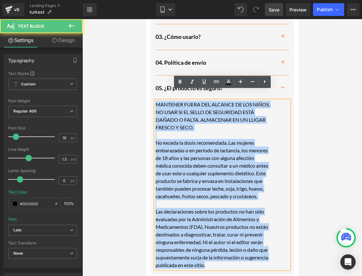
drag, startPoint x: 209, startPoint y: 256, endPoint x: 138, endPoint y: 89, distance: 181.5
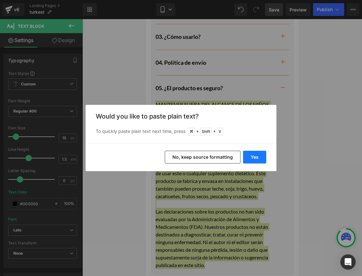
click at [255, 159] on button "Yes" at bounding box center [254, 156] width 23 height 13
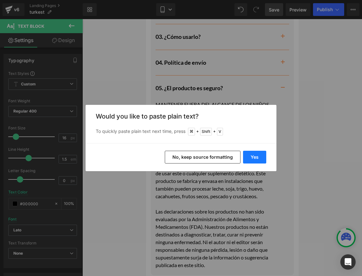
scroll to position [799, 0]
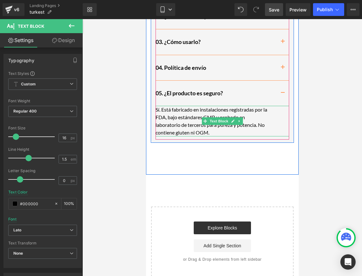
click at [249, 121] on p "Sí. Está fabricado en instalaciones registradas por la FDA, bajo estándares GMP…" at bounding box center [212, 121] width 115 height 31
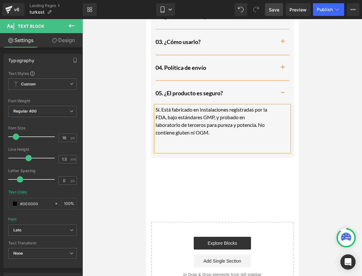
click at [183, 144] on p at bounding box center [212, 148] width 115 height 8
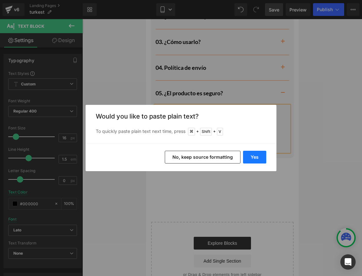
click at [251, 156] on button "Yes" at bounding box center [254, 156] width 23 height 13
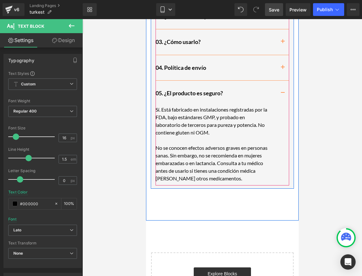
click at [283, 94] on span "button" at bounding box center [283, 94] width 0 height 0
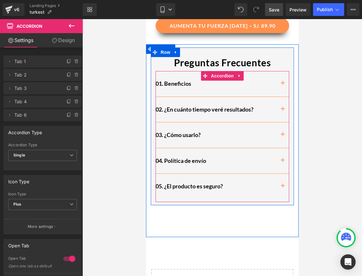
scroll to position [705, 0]
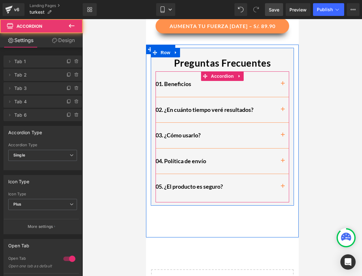
click at [281, 97] on button "button" at bounding box center [282, 109] width 13 height 25
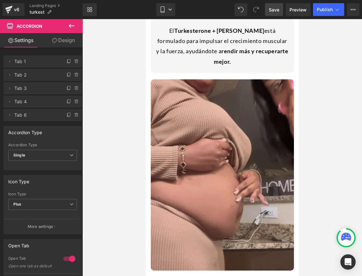
scroll to position [453, 0]
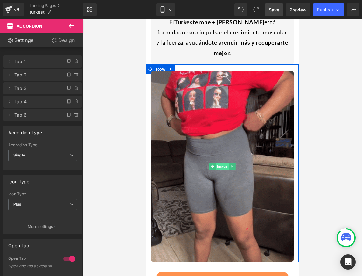
click at [222, 162] on span "Image" at bounding box center [221, 166] width 13 height 8
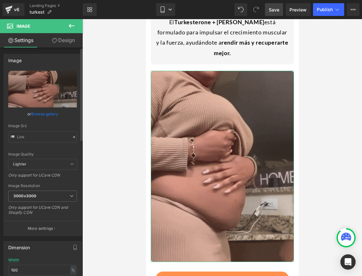
click at [72, 136] on icon at bounding box center [74, 137] width 4 height 4
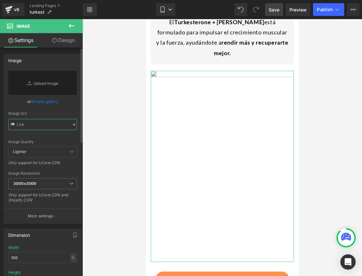
click at [24, 127] on input "text" at bounding box center [42, 124] width 69 height 11
paste input "https://media4.giphy.com/media/v1.Y2lkPTc5MGI3NjExMWMya2N2enV5czNoZ2R5eTY2ZzQwN…"
type input "https://media4.giphy.com/media/v1.Y2lkPTc5MGI3NjExMWMya2N2enV5czNoZ2R5eTY2ZzQwN…"
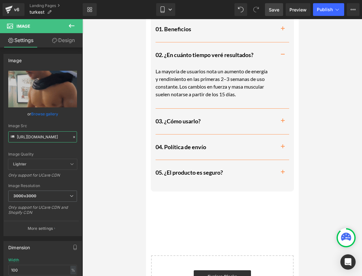
scroll to position [731, 0]
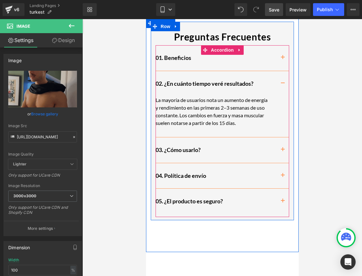
click at [283, 151] on span "button" at bounding box center [283, 151] width 0 height 0
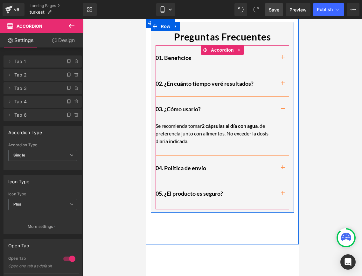
click at [281, 158] on button "button" at bounding box center [282, 167] width 13 height 25
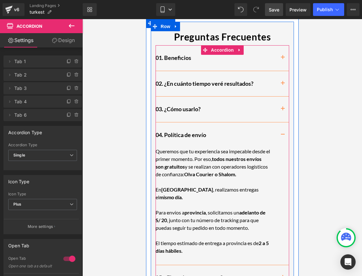
click at [282, 265] on button "button" at bounding box center [282, 277] width 13 height 25
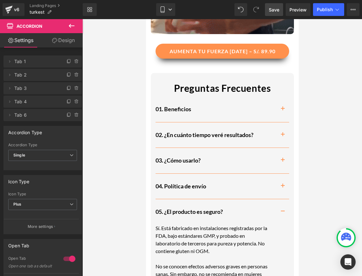
scroll to position [658, 0]
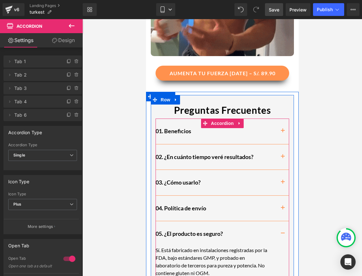
click at [283, 158] on span "button" at bounding box center [283, 158] width 0 height 0
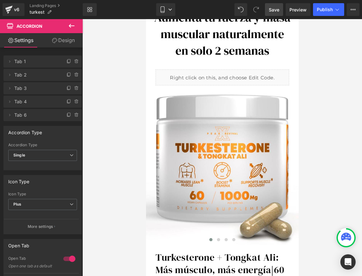
scroll to position [0, 0]
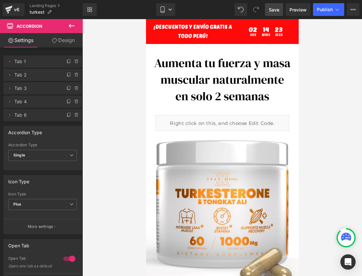
click at [276, 6] on span "Save" at bounding box center [274, 9] width 10 height 7
click at [321, 5] on button "Publish" at bounding box center [328, 9] width 31 height 13
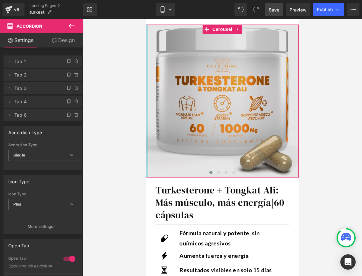
scroll to position [171, 0]
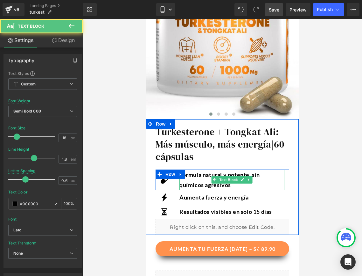
click at [205, 184] on p "Fórmula natural y potente, sin químicos agresivos" at bounding box center [231, 179] width 105 height 21
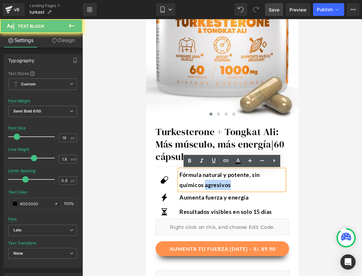
click at [205, 184] on p "Fórmula natural y potente, sin químicos agresivos" at bounding box center [231, 179] width 105 height 21
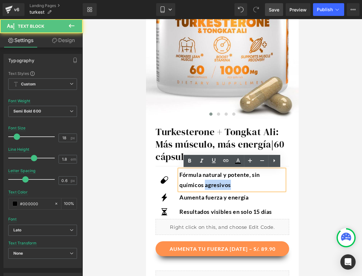
click at [205, 184] on p "Fórmula natural y potente, sin químicos agresivos" at bounding box center [231, 179] width 105 height 21
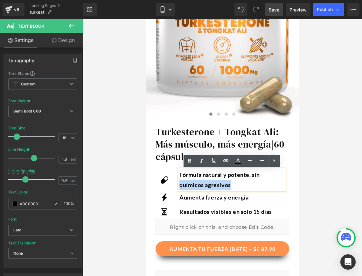
drag, startPoint x: 248, startPoint y: 182, endPoint x: 179, endPoint y: 183, distance: 68.7
click at [179, 183] on p "Fórmula natural y potente, sin químicos agresivos" at bounding box center [231, 179] width 105 height 21
copy p "químicos agresivos"
click at [321, 151] on div at bounding box center [222, 147] width 280 height 256
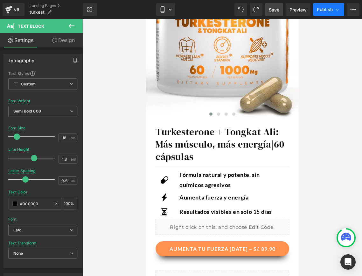
click at [328, 10] on span "Publish" at bounding box center [325, 9] width 16 height 5
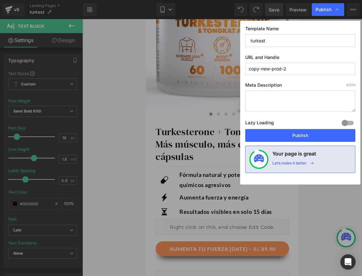
drag, startPoint x: 309, startPoint y: 72, endPoint x: 242, endPoint y: 67, distance: 66.6
click at [242, 67] on div "Template Name turkest URL and Handle copy-new-prod-2 Meta Description 0 /320 La…" at bounding box center [300, 103] width 120 height 164
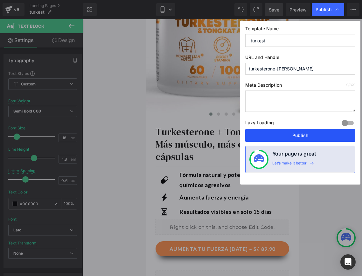
type input "turkesterone-tongkat-ali"
click at [295, 138] on button "Publish" at bounding box center [300, 135] width 110 height 13
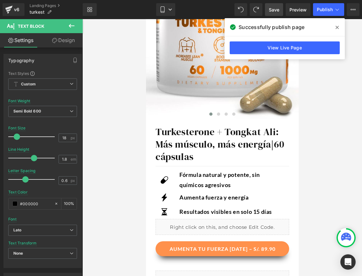
click at [275, 8] on span "Save" at bounding box center [274, 9] width 10 height 7
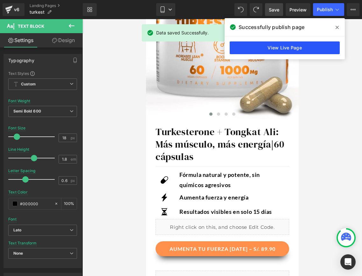
click at [305, 45] on link "View Live Page" at bounding box center [285, 47] width 110 height 13
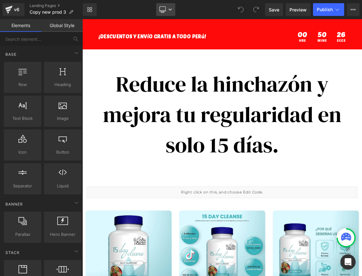
click at [164, 14] on link "Desktop" at bounding box center [165, 9] width 19 height 13
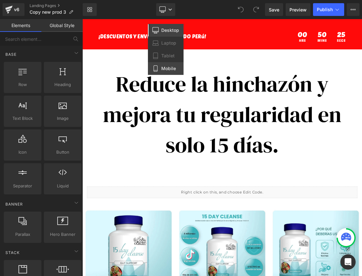
click at [165, 64] on link "Mobile" at bounding box center [166, 68] width 36 height 13
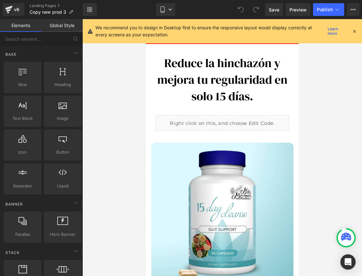
click at [353, 29] on icon at bounding box center [355, 31] width 6 height 6
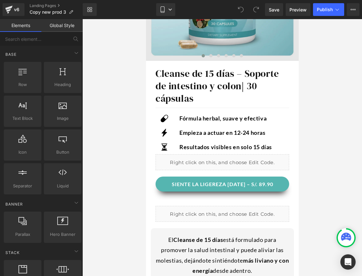
scroll to position [235, 0]
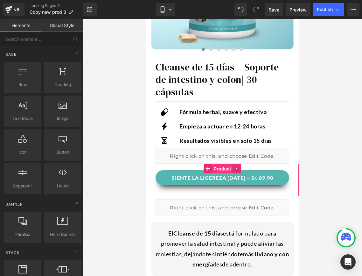
click at [226, 165] on span "Product" at bounding box center [222, 169] width 21 height 10
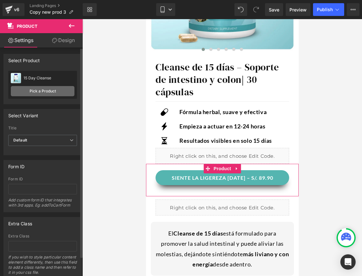
click at [24, 92] on link "Pick a Product" at bounding box center [43, 91] width 64 height 10
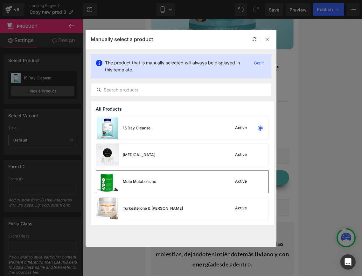
click at [227, 188] on div "Moto Metabolismo Active" at bounding box center [182, 181] width 172 height 22
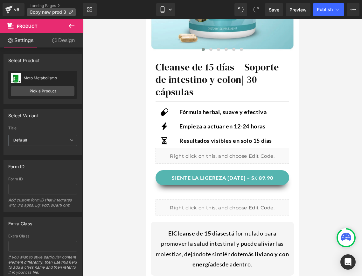
click at [54, 13] on span "Copy new prod 3" at bounding box center [48, 12] width 37 height 5
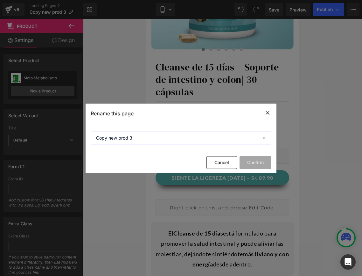
drag, startPoint x: 136, startPoint y: 136, endPoint x: 69, endPoint y: 133, distance: 66.9
click at [69, 133] on div "Rename this page Copy new prod 3 Cancel Confirm" at bounding box center [181, 138] width 362 height 276
type input "moto metabolism"
click at [240, 162] on button "Confirm" at bounding box center [256, 162] width 32 height 13
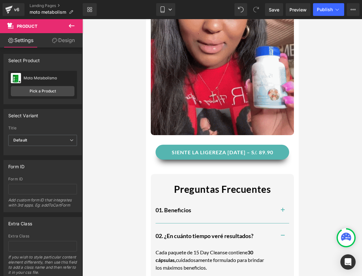
scroll to position [628, 0]
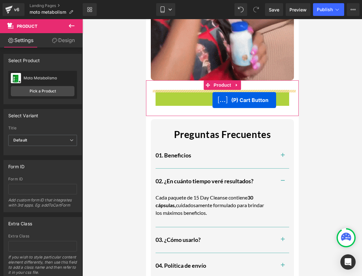
drag, startPoint x: 221, startPoint y: 96, endPoint x: 212, endPoint y: 99, distance: 9.4
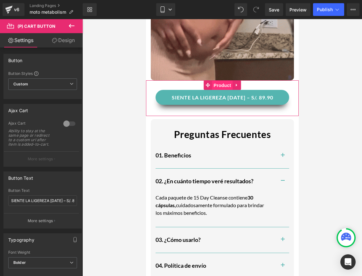
click at [224, 87] on span "Product" at bounding box center [222, 85] width 21 height 10
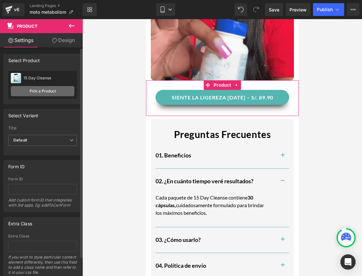
click at [34, 88] on link "Pick a Product" at bounding box center [43, 91] width 64 height 10
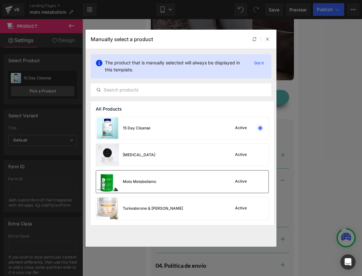
click at [153, 186] on div "Moto Metabolismo" at bounding box center [126, 181] width 60 height 22
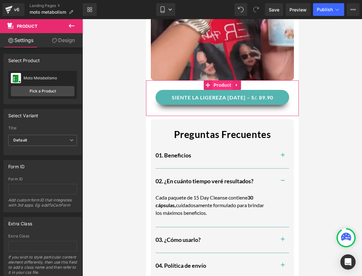
click at [225, 87] on span "Product" at bounding box center [222, 85] width 21 height 10
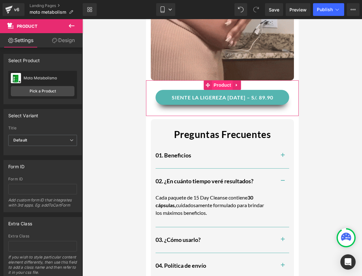
click at [215, 87] on span "Product" at bounding box center [222, 85] width 21 height 10
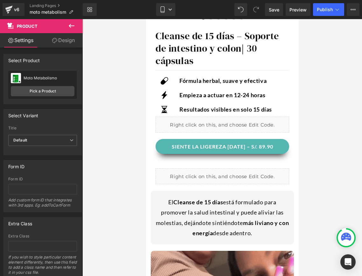
scroll to position [263, 0]
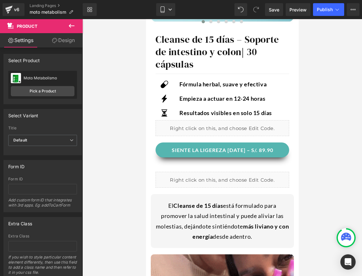
click at [212, 146] on div "SIENTE LA LIGEREZA [DATE] – S/. 89.90 (P) Cart Button" at bounding box center [222, 149] width 134 height 15
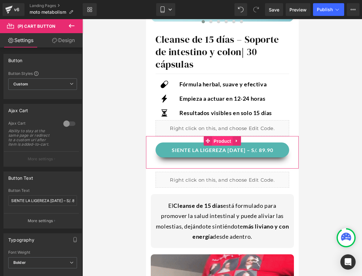
click at [222, 139] on span "Product" at bounding box center [222, 141] width 21 height 10
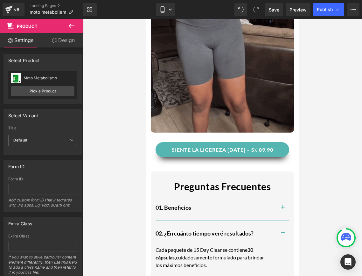
scroll to position [625, 0]
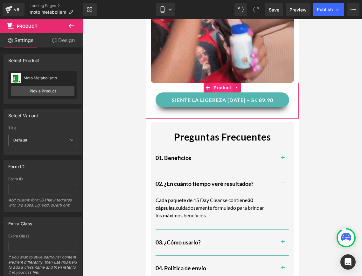
click at [226, 88] on span "Product" at bounding box center [222, 88] width 21 height 10
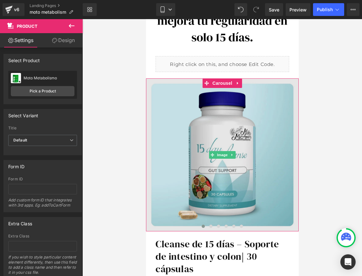
scroll to position [71, 0]
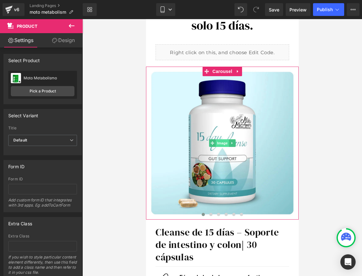
click at [220, 142] on span "Image" at bounding box center [221, 143] width 13 height 8
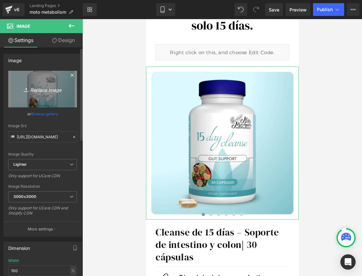
click at [37, 86] on icon "Replace Image" at bounding box center [42, 89] width 51 height 8
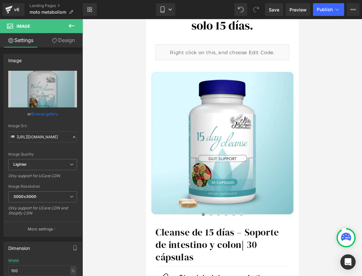
type input "C:\fakepath\3656d9aaab70443b843c8fdd5e72886b.png"
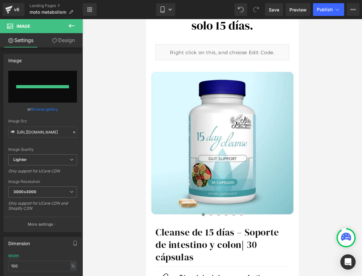
type input "https://ucarecdn.com/be9319a7-4999-4f4b-82d6-2a3f33b14b02/-/format/auto/-/previ…"
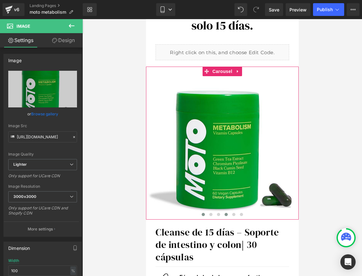
click at [225, 213] on span at bounding box center [225, 214] width 3 height 3
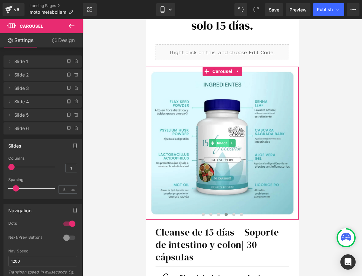
click at [226, 143] on span "Image" at bounding box center [221, 143] width 13 height 8
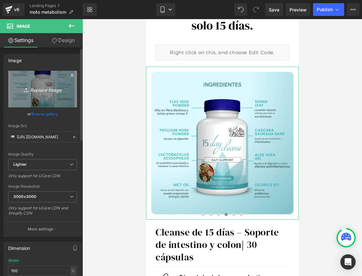
click at [47, 92] on icon "Replace Image" at bounding box center [42, 89] width 51 height 8
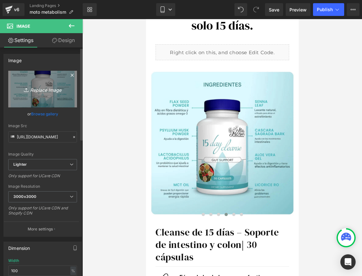
type input "C:\fakepath\c73eec3db94b452d81018ccd50f77d3e.png"
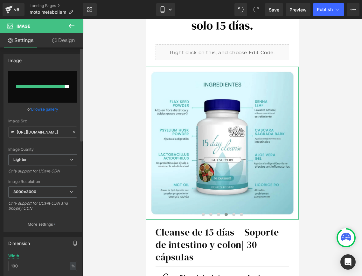
type input "https://ucarecdn.com/6860d9e4-2380-4d09-b650-5b5f0ce20fed/-/format/auto/-/previ…"
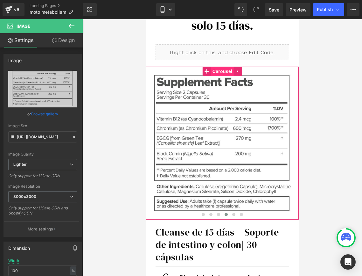
click at [225, 72] on span "Carousel" at bounding box center [222, 71] width 23 height 10
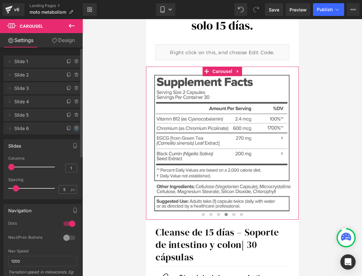
click at [75, 129] on icon at bounding box center [76, 128] width 3 height 3
click at [69, 129] on button "Delete" at bounding box center [70, 128] width 20 height 8
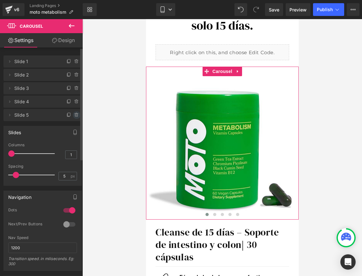
click at [74, 117] on icon at bounding box center [76, 114] width 5 height 5
click at [74, 117] on button "Delete" at bounding box center [70, 115] width 20 height 8
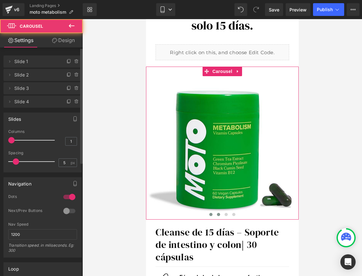
click at [217, 214] on span at bounding box center [218, 214] width 3 height 3
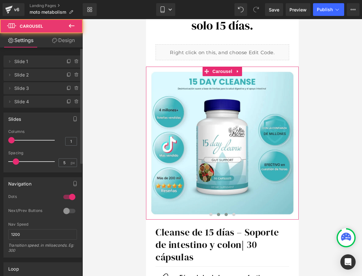
click at [226, 214] on span at bounding box center [225, 214] width 3 height 3
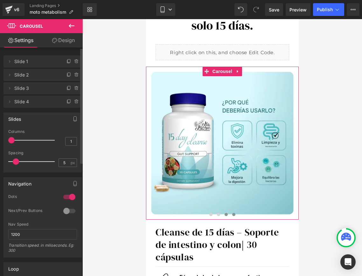
click at [232, 214] on span at bounding box center [233, 214] width 3 height 3
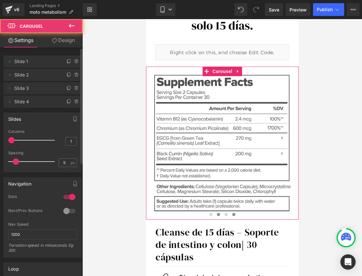
click at [220, 213] on span at bounding box center [218, 214] width 3 height 3
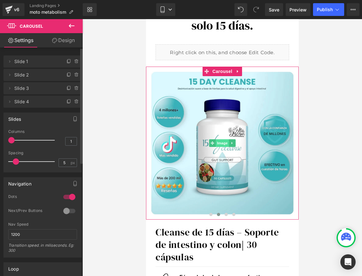
click at [221, 144] on span "Image" at bounding box center [221, 143] width 13 height 8
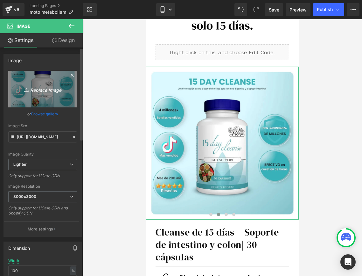
click at [43, 88] on icon "Replace Image" at bounding box center [42, 89] width 51 height 8
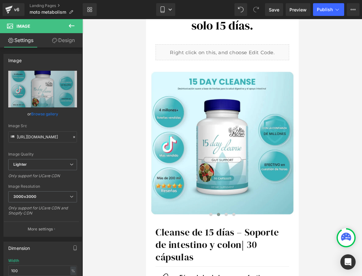
type input "C:\fakepath\MOTO-Claims copy.webp"
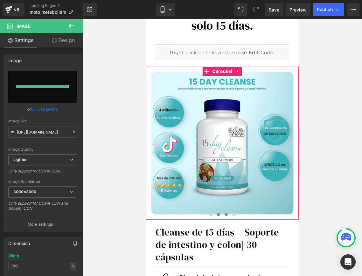
type input "https://ucarecdn.com/ee27b69d-bb5b-44fc-87dc-369b50115ef5/-/format/auto/-/previ…"
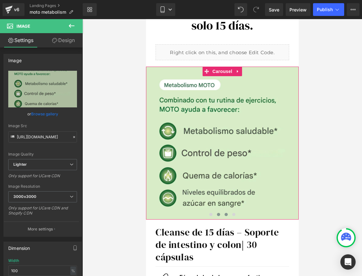
click at [228, 213] on button at bounding box center [226, 214] width 8 height 6
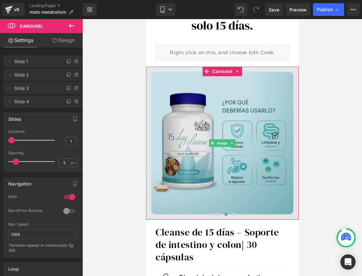
click at [219, 130] on img at bounding box center [222, 142] width 153 height 153
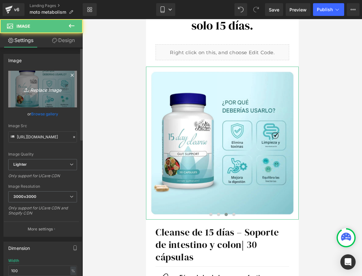
click at [36, 91] on icon "Replace Image" at bounding box center [42, 89] width 51 height 8
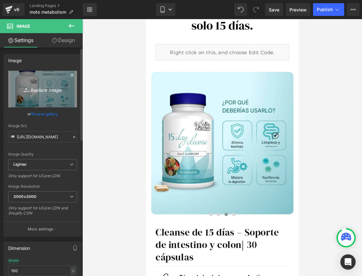
type input "C:\fakepath\63b975d8970345c88f5f6bbe714e70fa copy.png"
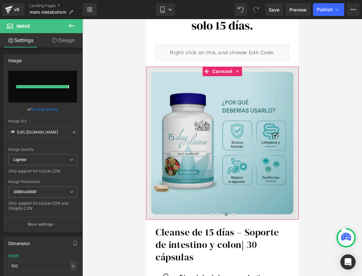
type input "https://ucarecdn.com/7ad83dd2-a7f1-4d34-a704-266cc5b47491/-/format/auto/-/previ…"
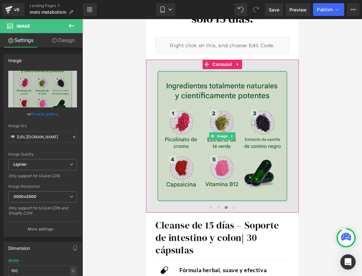
scroll to position [78, 0]
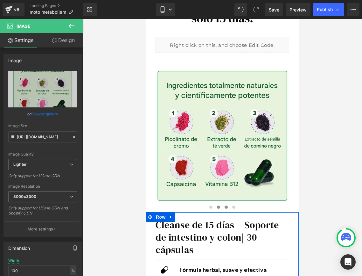
click at [218, 205] on span at bounding box center [218, 206] width 3 height 3
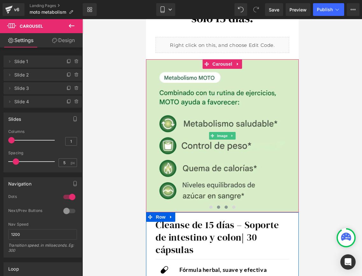
click at [227, 208] on button at bounding box center [226, 207] width 8 height 6
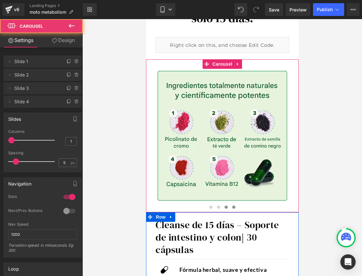
click at [232, 207] on span at bounding box center [233, 206] width 3 height 3
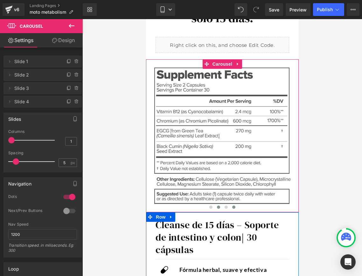
click at [215, 207] on button at bounding box center [218, 207] width 8 height 6
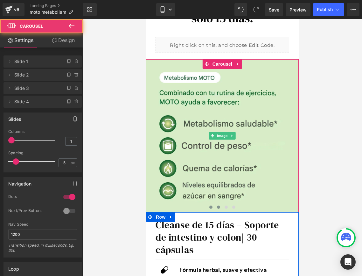
click at [211, 207] on span at bounding box center [210, 206] width 3 height 3
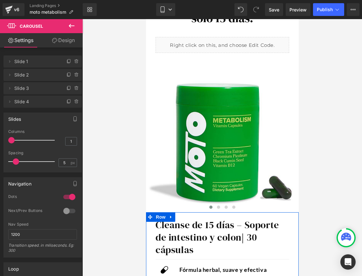
click at [320, 169] on div at bounding box center [222, 147] width 280 height 256
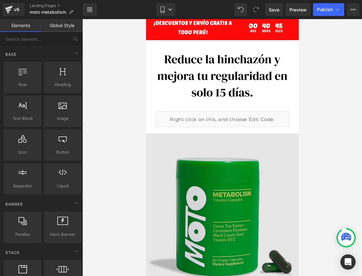
scroll to position [0, 0]
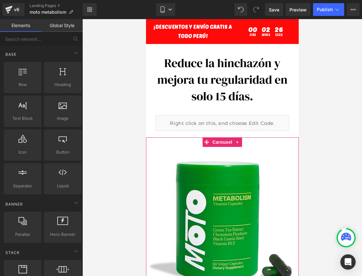
scroll to position [69, 0]
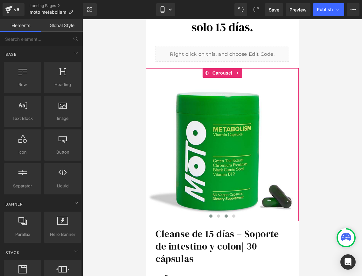
click at [215, 217] on button at bounding box center [218, 216] width 8 height 6
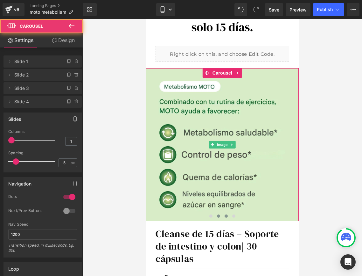
click at [227, 215] on span at bounding box center [225, 215] width 3 height 3
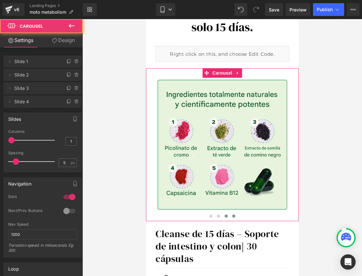
click at [235, 215] on button at bounding box center [234, 216] width 8 height 6
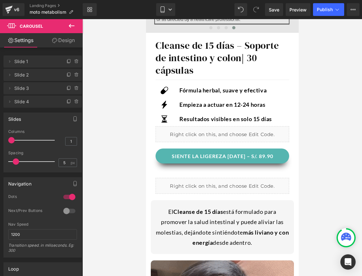
scroll to position [248, 0]
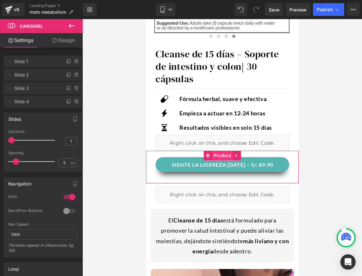
click at [223, 162] on div "SIENTE LA LIGEREZA [DATE] – S/. 89.90 (P) Cart Button" at bounding box center [222, 164] width 134 height 15
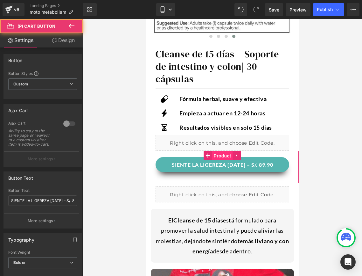
click at [224, 157] on span "Product" at bounding box center [222, 156] width 21 height 10
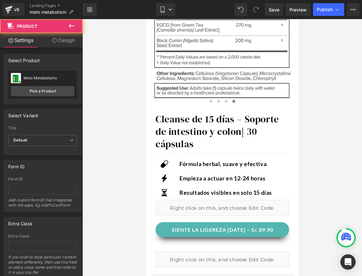
scroll to position [165, 0]
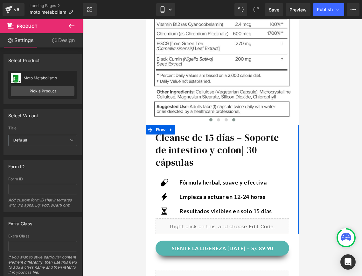
click at [213, 122] on button at bounding box center [211, 119] width 8 height 6
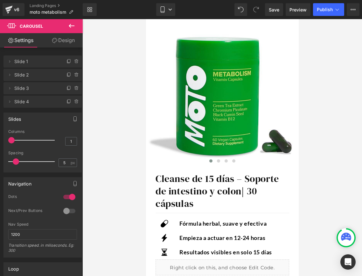
scroll to position [191, 0]
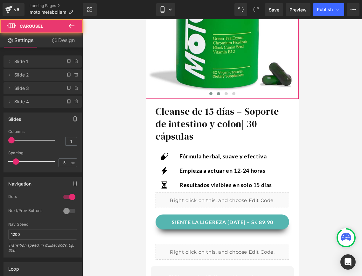
click at [217, 93] on span at bounding box center [218, 93] width 3 height 3
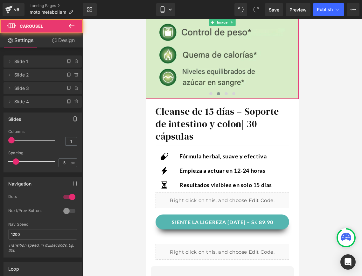
click at [221, 94] on button at bounding box center [218, 93] width 8 height 6
click at [225, 93] on span at bounding box center [225, 93] width 3 height 3
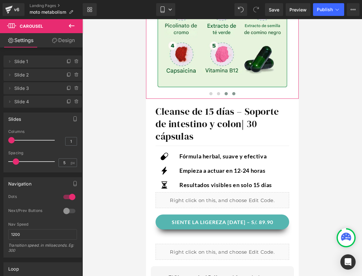
click at [234, 93] on span at bounding box center [233, 93] width 3 height 3
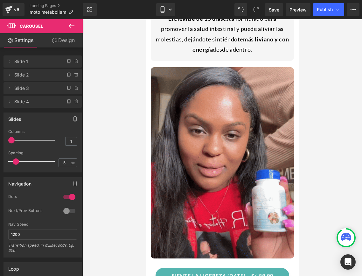
scroll to position [458, 0]
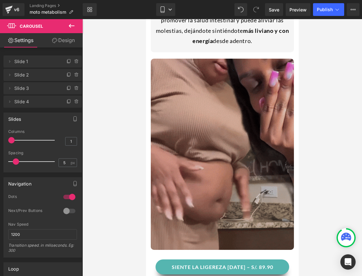
click at [225, 143] on img at bounding box center [221, 154] width 143 height 191
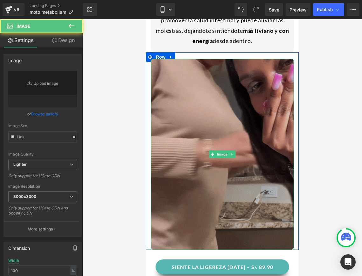
type input "[URL][DOMAIN_NAME]"
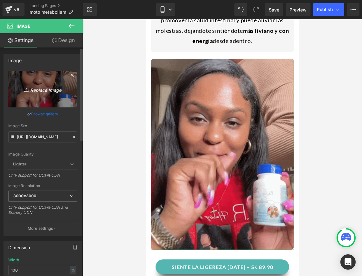
click at [46, 91] on icon "Replace Image" at bounding box center [42, 89] width 51 height 8
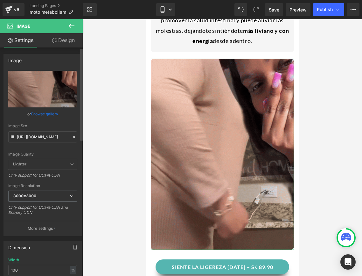
click at [73, 138] on icon at bounding box center [74, 137] width 4 height 4
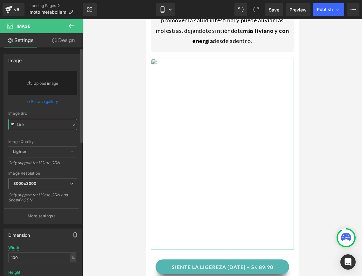
click at [32, 124] on input "text" at bounding box center [42, 124] width 69 height 11
paste input "[URL][DOMAIN_NAME]"
type input "[URL][DOMAIN_NAME]"
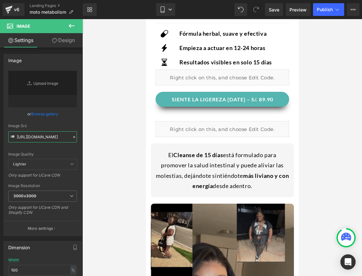
scroll to position [284, 0]
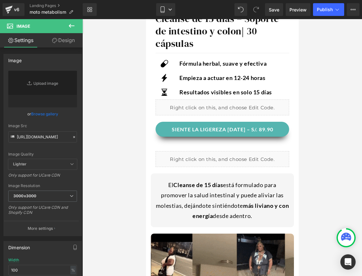
click at [169, 130] on button "SIENTE LA LIGEREZA [DATE] – S/. 89.90" at bounding box center [222, 129] width 134 height 15
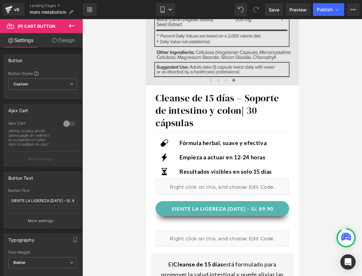
scroll to position [233, 0]
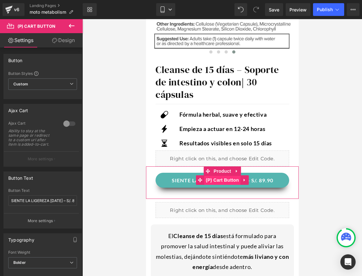
click at [219, 180] on span "(P) Cart Button" at bounding box center [222, 180] width 36 height 10
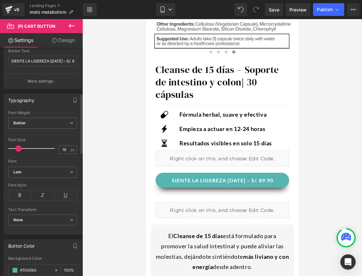
scroll to position [205, 0]
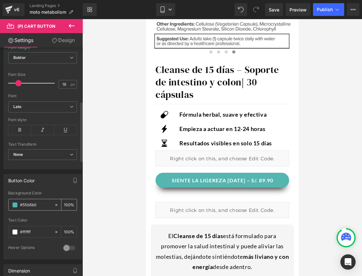
click at [40, 202] on input "#55b5b0" at bounding box center [35, 204] width 31 height 7
drag, startPoint x: 40, startPoint y: 202, endPoint x: 13, endPoint y: 202, distance: 27.0
click at [13, 202] on div "#55b5b0" at bounding box center [31, 204] width 45 height 11
type input "228B22228B22"
type input "0"
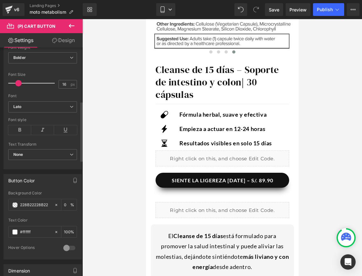
scroll to position [0, 0]
type input "228B22"
type input "100"
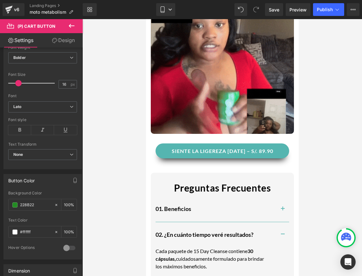
scroll to position [583, 0]
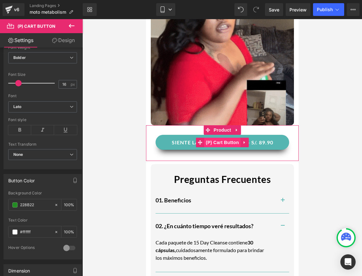
click at [228, 141] on span "(P) Cart Button" at bounding box center [222, 142] width 36 height 10
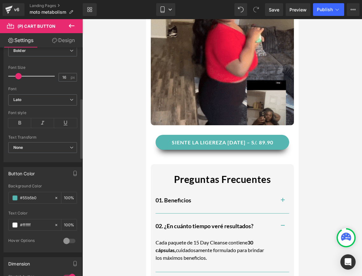
scroll to position [248, 0]
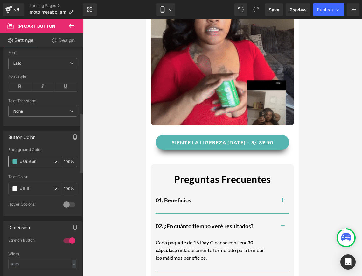
click at [54, 161] on icon at bounding box center [56, 161] width 4 height 4
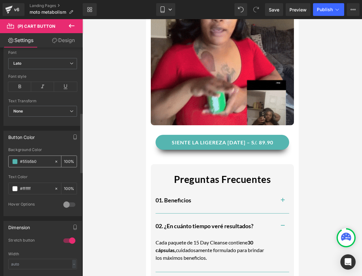
type input "none"
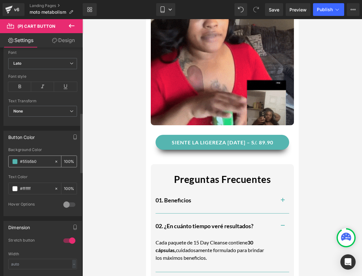
type input "0"
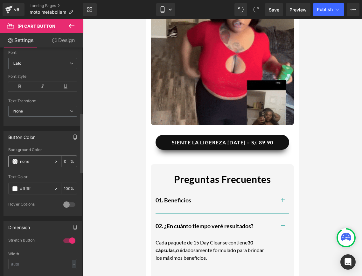
click at [38, 161] on input "none" at bounding box center [35, 161] width 31 height 7
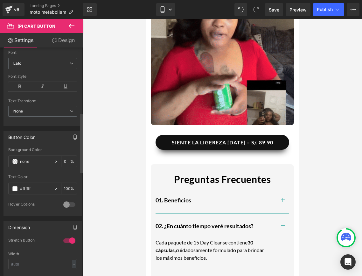
drag, startPoint x: 38, startPoint y: 161, endPoint x: 7, endPoint y: 161, distance: 30.9
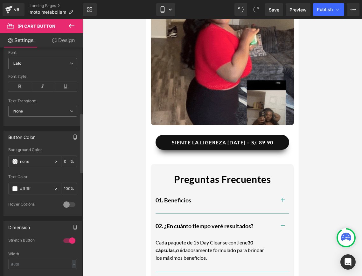
click at [7, 161] on div "none Background Color none 0 % #ffffff Text Color #ffffff 100 % 0 Hover Options…" at bounding box center [43, 181] width 78 height 68
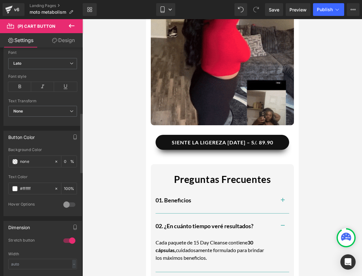
paste input "228B22"
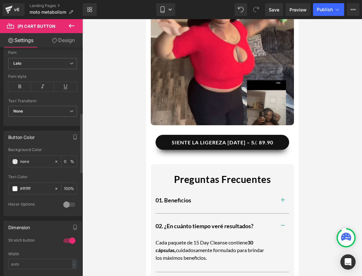
type input "228B22"
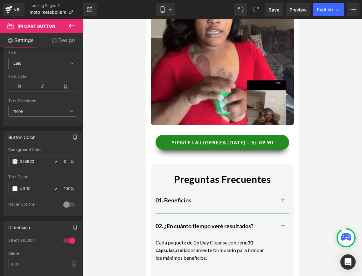
type input "100"
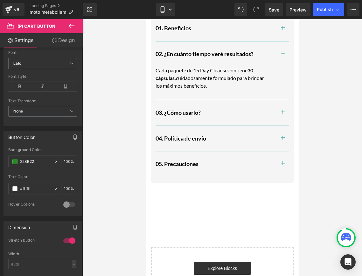
scroll to position [725, 0]
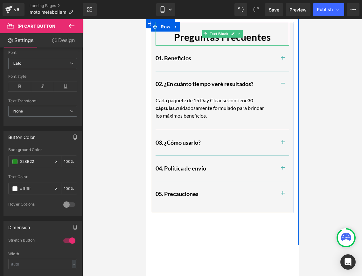
click at [278, 37] on p "Preguntas Frecuentes" at bounding box center [222, 36] width 134 height 17
click at [292, 38] on div "Preguntas Frecuentes Text Block 01. Beneficios Heading Apoya la regularidad: La…" at bounding box center [221, 115] width 143 height 187
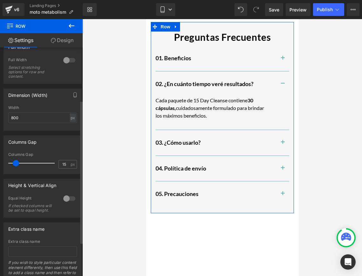
scroll to position [81, 0]
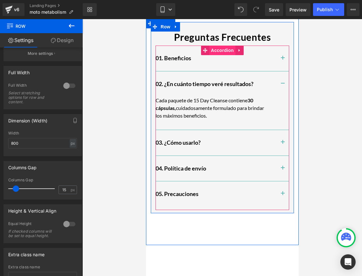
click at [219, 51] on span "Accordion" at bounding box center [222, 50] width 26 height 10
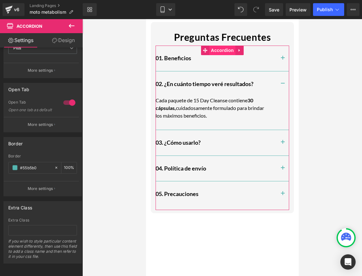
scroll to position [166, 0]
click at [45, 163] on input "#55b5b0" at bounding box center [35, 166] width 31 height 7
paste input "228B22"
type input "228B22"
click at [56, 122] on button "More settings" at bounding box center [41, 123] width 75 height 15
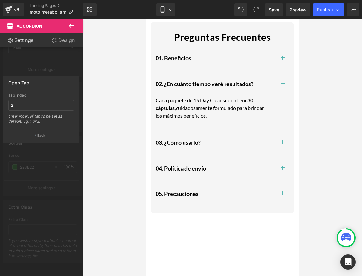
scroll to position [105, 0]
click at [45, 135] on button "Back" at bounding box center [40, 135] width 75 height 14
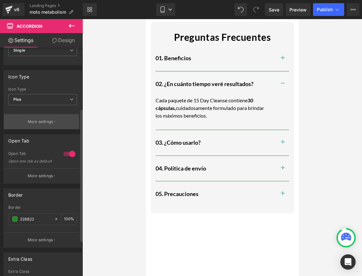
click at [52, 126] on button "More settings" at bounding box center [41, 121] width 75 height 15
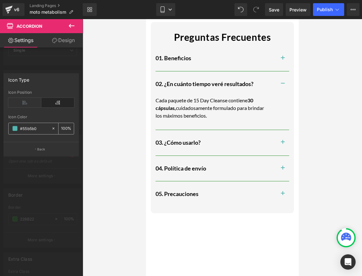
drag, startPoint x: 48, startPoint y: 126, endPoint x: 20, endPoint y: 127, distance: 28.7
click at [20, 127] on div "#55b5b0" at bounding box center [30, 128] width 43 height 11
click at [46, 129] on input "#55b5b0" at bounding box center [34, 128] width 28 height 7
drag, startPoint x: 46, startPoint y: 129, endPoint x: 19, endPoint y: 129, distance: 26.7
click at [19, 129] on div "#55b5b0" at bounding box center [30, 128] width 43 height 11
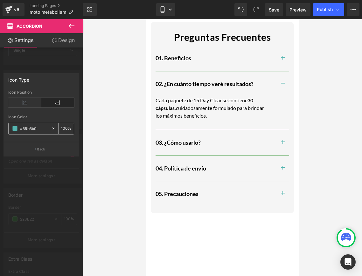
paste input "228B22"
type input "228B22"
click at [44, 149] on p "Back" at bounding box center [41, 149] width 8 height 5
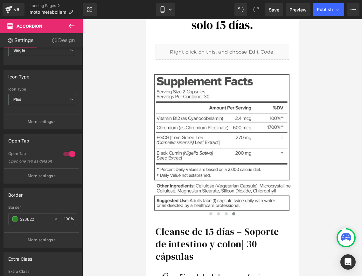
scroll to position [0, 0]
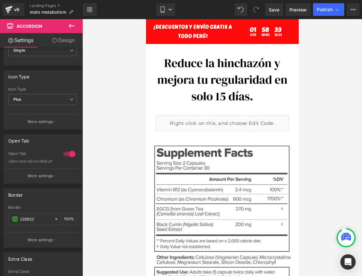
click at [74, 27] on icon at bounding box center [72, 26] width 8 height 8
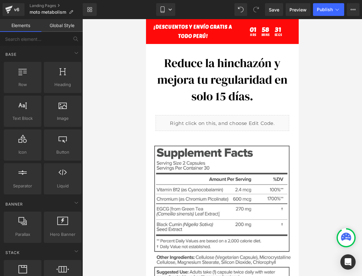
click at [118, 117] on div at bounding box center [222, 147] width 280 height 256
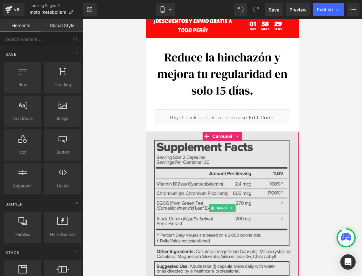
scroll to position [6, 0]
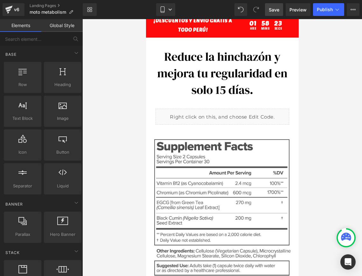
click at [274, 11] on span "Save" at bounding box center [274, 9] width 10 height 7
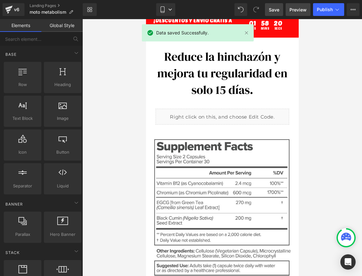
click at [301, 13] on link "Preview" at bounding box center [298, 9] width 25 height 13
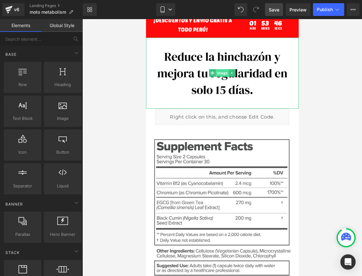
click at [220, 73] on span "Image" at bounding box center [221, 73] width 13 height 8
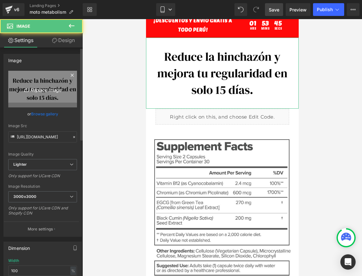
click at [32, 93] on link "Replace Image" at bounding box center [42, 89] width 69 height 37
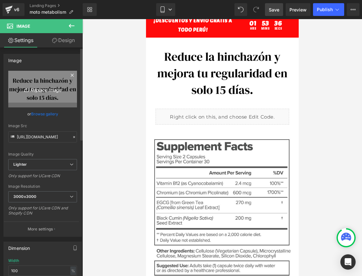
type input "C:\fakepath\Copia de Copia de WEB (2).png"
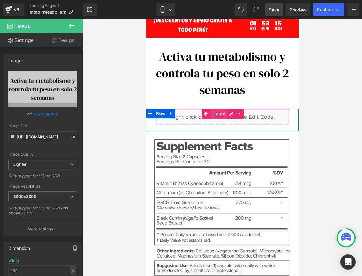
click at [216, 116] on span "Liquid" at bounding box center [218, 114] width 17 height 10
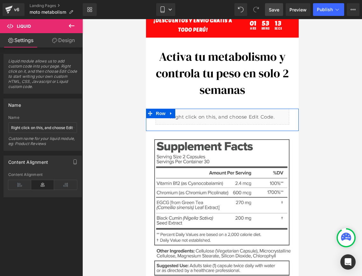
click at [229, 113] on icon at bounding box center [228, 114] width 3 height 4
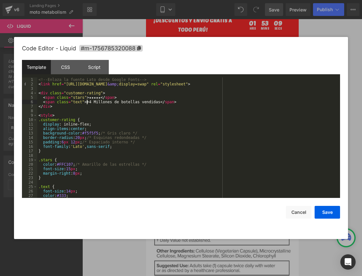
click at [88, 103] on div "<!-- Enlaza la fuente Lato desde Google Fonts --> < link href = "[URL][DOMAIN_N…" at bounding box center [187, 141] width 300 height 129
drag, startPoint x: 89, startPoint y: 103, endPoint x: 161, endPoint y: 103, distance: 72.2
click at [161, 103] on div "<!-- Enlaza la fuente Lato desde Google Fonts --> < link href = "[URL][DOMAIN_N…" at bounding box center [187, 141] width 300 height 129
click at [139, 104] on div "<!-- Enlaza la fuente Lato desde Google Fonts --> < link href = "[URL][DOMAIN_N…" at bounding box center [187, 141] width 300 height 129
click at [138, 104] on div "<!-- Enlaza la fuente Lato desde Google Fonts --> < link href = "[URL][DOMAIN_N…" at bounding box center [187, 141] width 300 height 129
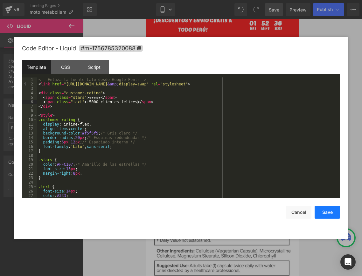
click at [329, 212] on button "Save" at bounding box center [327, 212] width 25 height 13
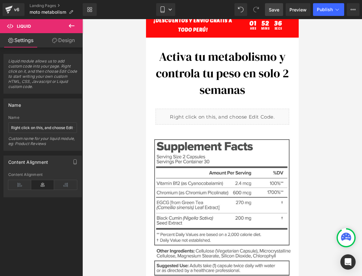
click at [278, 13] on link "Save" at bounding box center [274, 9] width 18 height 13
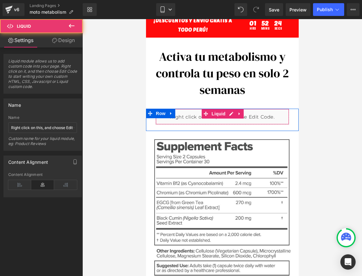
click at [219, 119] on div "Liquid" at bounding box center [222, 116] width 134 height 16
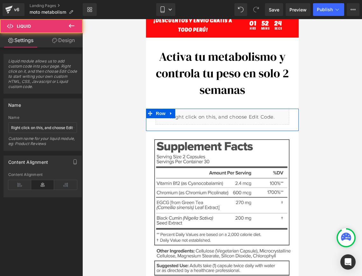
click at [227, 115] on div "Liquid" at bounding box center [222, 116] width 134 height 16
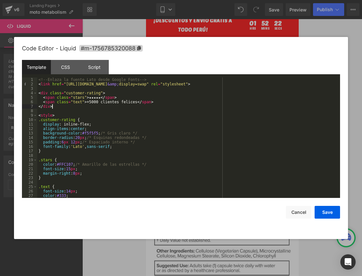
click at [141, 104] on div "<!-- Enlaza la fuente Lato desde Google Fonts --> < link href = "[URL][DOMAIN_N…" at bounding box center [187, 141] width 300 height 129
click at [138, 104] on div "<!-- Enlaza la fuente Lato desde Google Fonts --> < link href = "[URL][DOMAIN_N…" at bounding box center [187, 141] width 300 height 129
click at [329, 214] on button "Save" at bounding box center [327, 212] width 25 height 13
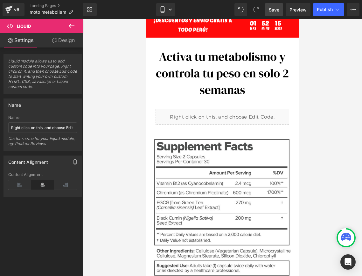
click at [278, 10] on span "Save" at bounding box center [274, 9] width 10 height 7
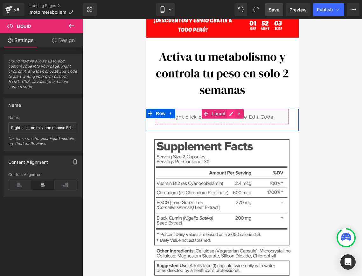
click at [234, 113] on link at bounding box center [231, 114] width 8 height 10
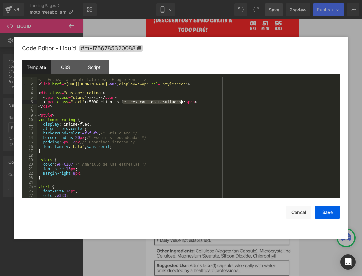
drag, startPoint x: 123, startPoint y: 102, endPoint x: 181, endPoint y: 101, distance: 57.6
click at [181, 101] on div "<!-- Enlaza la fuente Lato desde Google Fonts --> < link href = "[URL][DOMAIN_N…" at bounding box center [187, 141] width 300 height 129
click at [141, 104] on div "<!-- Enlaza la fuente Lato desde Google Fonts --> < link href = "[URL][DOMAIN_N…" at bounding box center [187, 141] width 300 height 129
drag, startPoint x: 140, startPoint y: 104, endPoint x: 180, endPoint y: 104, distance: 40.7
click at [180, 104] on div "<!-- Enlaza la fuente Lato desde Google Fonts --> < link href = "[URL][DOMAIN_N…" at bounding box center [187, 141] width 300 height 129
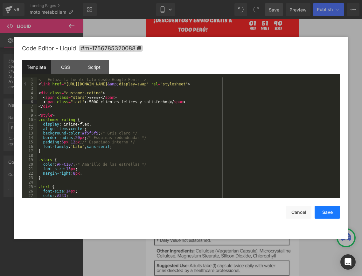
click at [333, 207] on button "Save" at bounding box center [327, 212] width 25 height 13
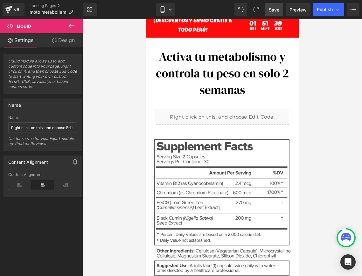
click at [271, 8] on span "Save" at bounding box center [274, 9] width 10 height 7
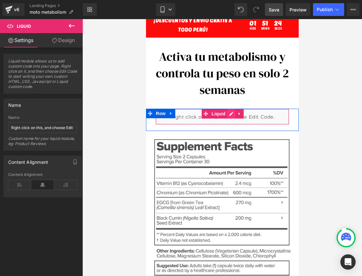
click at [232, 115] on div "Liquid" at bounding box center [222, 116] width 134 height 16
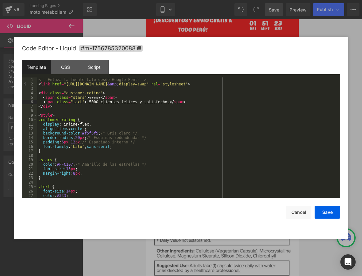
click at [102, 103] on div "<!-- Enlaza la fuente Lato desde Google Fonts --> < link href = "[URL][DOMAIN_N…" at bounding box center [187, 141] width 300 height 129
click at [334, 215] on button "Save" at bounding box center [327, 212] width 25 height 13
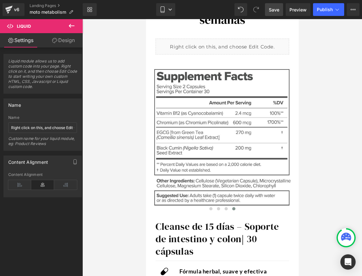
scroll to position [82, 0]
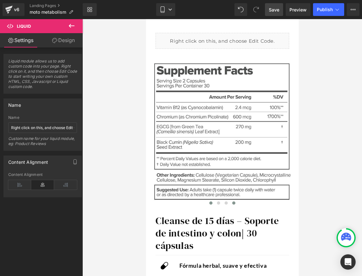
click at [213, 205] on button at bounding box center [211, 202] width 8 height 6
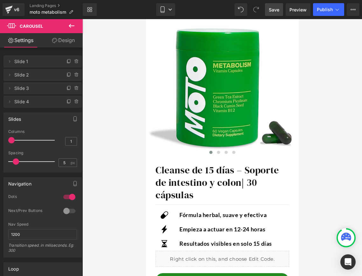
scroll to position [134, 0]
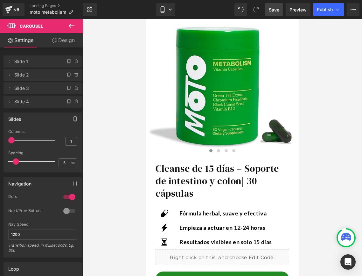
click at [220, 167] on h1 "Cleanse de 15 días – Soporte de intestino y colon | 30 cápsulas" at bounding box center [222, 180] width 134 height 37
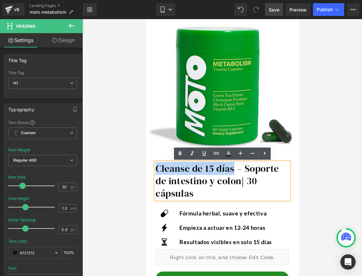
drag, startPoint x: 233, startPoint y: 167, endPoint x: 146, endPoint y: 167, distance: 86.9
click at [146, 167] on div "Cleanse de 15 días – Soporte de intestino y colon | 30 cápsulas Heading Separat…" at bounding box center [222, 210] width 153 height 109
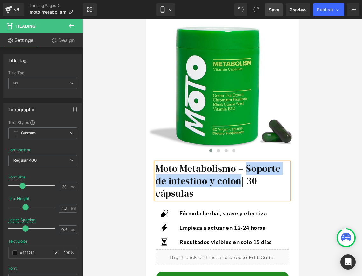
drag, startPoint x: 245, startPoint y: 168, endPoint x: 241, endPoint y: 182, distance: 13.9
click at [241, 182] on h1 "Moto Metabolismo – Soporte de intestino y colon | 30 cápsulas" at bounding box center [222, 180] width 134 height 37
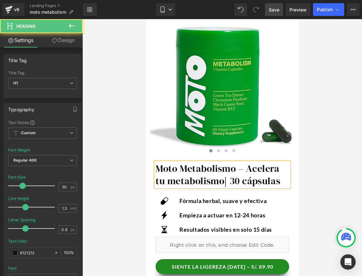
click at [247, 169] on h1 "Moto Metabolismo – Acelera tu metabolismo | 30 cápsulas" at bounding box center [222, 174] width 134 height 25
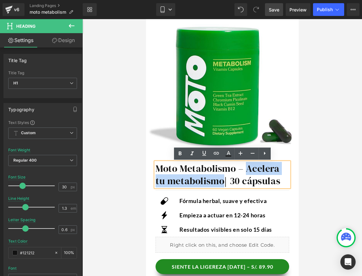
drag, startPoint x: 247, startPoint y: 169, endPoint x: 225, endPoint y: 178, distance: 23.9
click at [225, 178] on h1 "Moto Metabolismo – Acelera tu metabolismo | 30 cápsulas" at bounding box center [222, 174] width 134 height 25
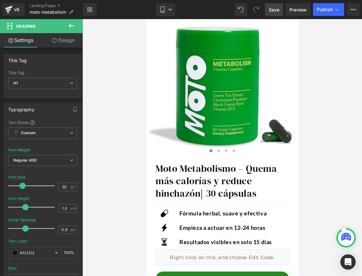
click at [255, 213] on p "Fórmula herbal, suave y efectiva" at bounding box center [231, 213] width 105 height 10
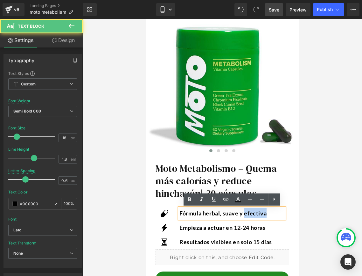
click at [255, 213] on p "Fórmula herbal, suave y efectiva" at bounding box center [231, 213] width 105 height 10
click at [230, 217] on p "Fórmula herbal, suave y efectiva" at bounding box center [231, 213] width 105 height 10
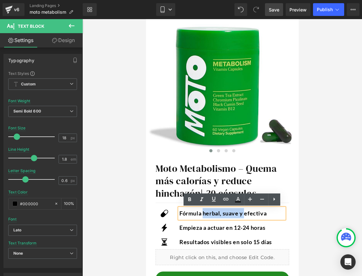
drag, startPoint x: 245, startPoint y: 213, endPoint x: 204, endPoint y: 216, distance: 41.1
click at [204, 216] on p "Fórmula herbal, suave y efectiva" at bounding box center [231, 213] width 105 height 10
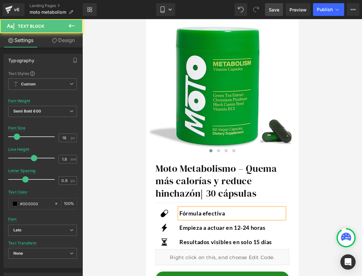
click at [225, 214] on p "Fórmula efectiva" at bounding box center [231, 213] width 105 height 10
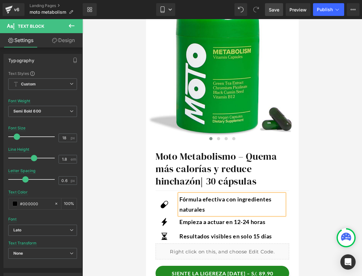
scroll to position [147, 0]
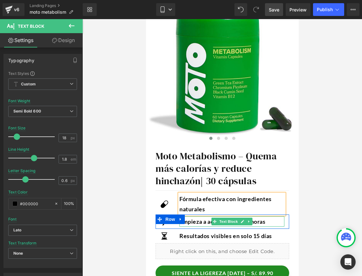
click at [200, 221] on div "Empieza a actuar en 12-24 horas" at bounding box center [231, 221] width 105 height 10
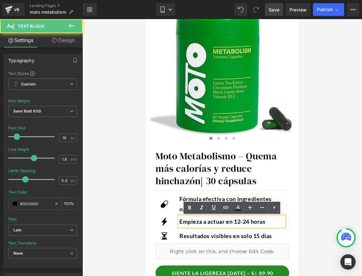
click at [187, 222] on div "Empieza a actuar en 12-24 horas" at bounding box center [231, 221] width 105 height 10
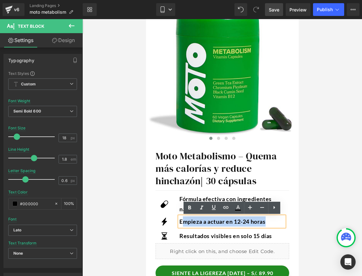
drag, startPoint x: 276, startPoint y: 221, endPoint x: 179, endPoint y: 221, distance: 96.4
click at [179, 221] on div "Icon Empieza a actuar en 12-24 horas Text Block Row" at bounding box center [222, 221] width 134 height 14
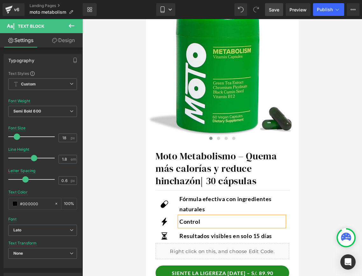
click at [195, 221] on div "Control" at bounding box center [231, 221] width 105 height 10
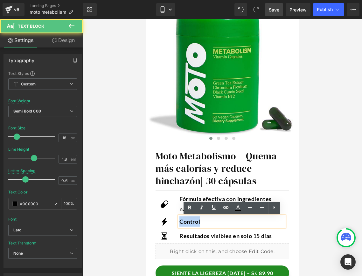
click at [195, 221] on div "Control" at bounding box center [231, 221] width 105 height 10
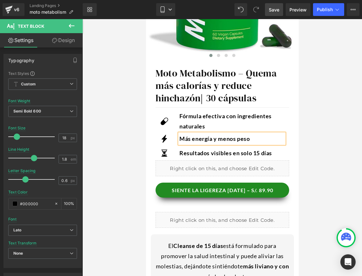
scroll to position [237, 0]
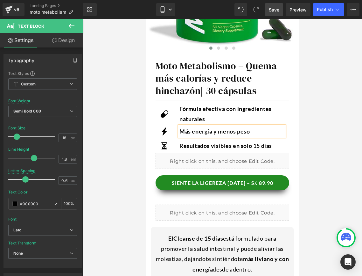
click at [307, 186] on div at bounding box center [222, 147] width 280 height 256
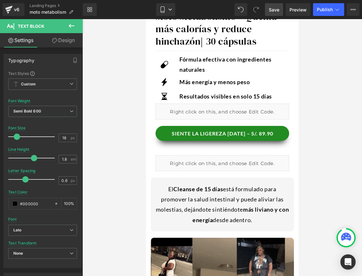
scroll to position [285, 0]
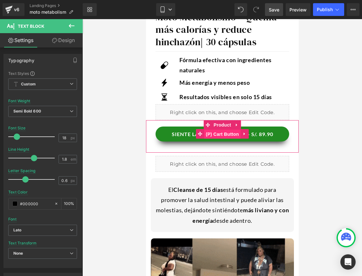
click at [211, 133] on span "(P) Cart Button" at bounding box center [222, 134] width 36 height 10
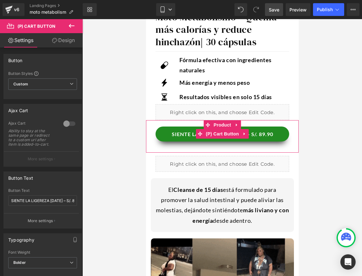
click at [182, 133] on button "SIENTE LA LIGEREZA [DATE] – S/. 89.90" at bounding box center [222, 133] width 134 height 15
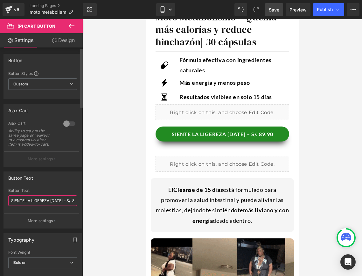
drag, startPoint x: 11, startPoint y: 200, endPoint x: 48, endPoint y: 198, distance: 37.6
click at [48, 198] on input "SIENTE LA LIGEREZA [DATE] – S/. 89.90" at bounding box center [42, 200] width 69 height 10
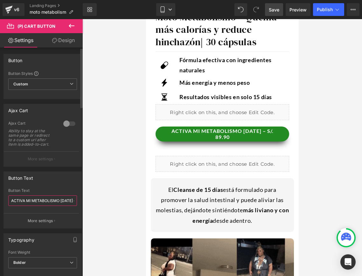
click at [22, 200] on input "ACTIVA MI METABOLISMO [DATE] – S/. 89.90" at bounding box center [42, 200] width 69 height 10
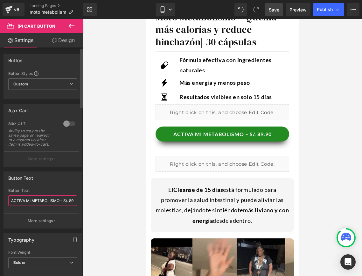
drag, startPoint x: 11, startPoint y: 201, endPoint x: 59, endPoint y: 198, distance: 47.2
click at [59, 198] on input "ACTIVA MI METABOLISMO – S/. 89.90" at bounding box center [42, 200] width 69 height 10
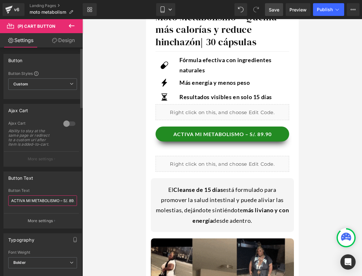
click at [24, 200] on input "ACTIVA MI METABOLISMO – S/. 89.90" at bounding box center [42, 200] width 69 height 10
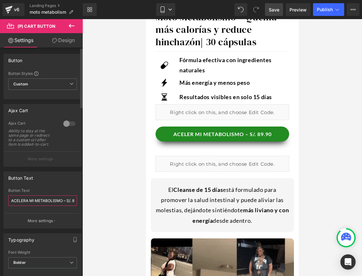
type input "ACELERAR MI METABOLISMO – S/. 89.90"
click at [13, 199] on input "ACELERAR MI METABOLISMO – S/. 89.90" at bounding box center [42, 200] width 69 height 10
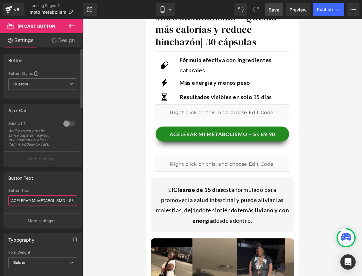
drag, startPoint x: 12, startPoint y: 199, endPoint x: 65, endPoint y: 199, distance: 52.5
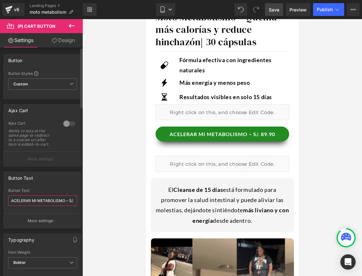
click at [65, 199] on input "ACELERAR MI METABOLISMO – S/. 89.90" at bounding box center [42, 200] width 69 height 10
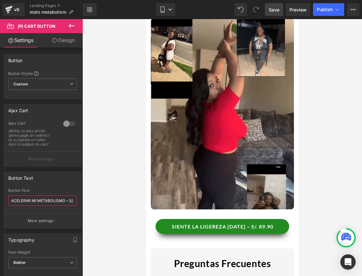
scroll to position [533, 0]
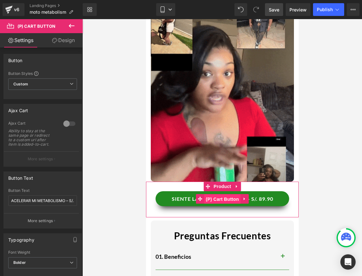
click at [215, 197] on span "(P) Cart Button" at bounding box center [222, 199] width 36 height 10
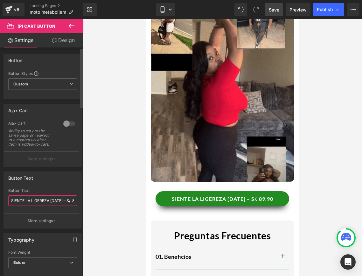
drag, startPoint x: 12, startPoint y: 199, endPoint x: 58, endPoint y: 198, distance: 45.8
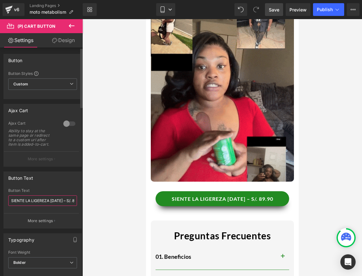
click at [58, 198] on input "SIENTE LA LIGEREZA [DATE] – S/. 89.90" at bounding box center [42, 200] width 69 height 10
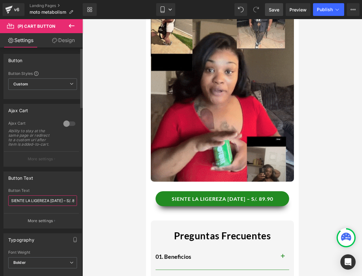
paste input "ACELERAR MI METABOLISMO"
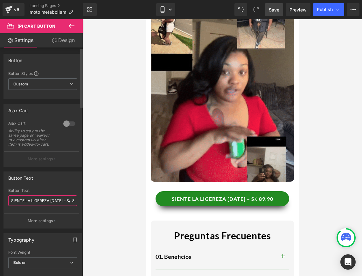
type input "ACELERAR MI METABOLISMO – S/. 89.90"
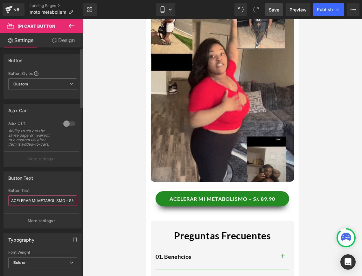
click at [12, 201] on input "ACELERAR MI METABOLISMO – S/. 89.90" at bounding box center [42, 200] width 69 height 10
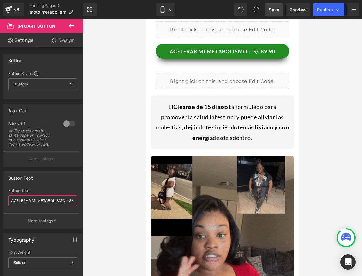
scroll to position [315, 0]
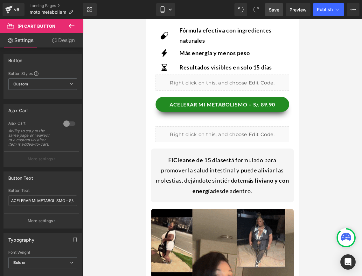
click at [187, 159] on strong "Cleanse de 15 días" at bounding box center [198, 159] width 50 height 7
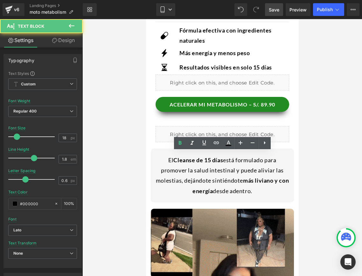
click at [117, 170] on div at bounding box center [222, 147] width 280 height 256
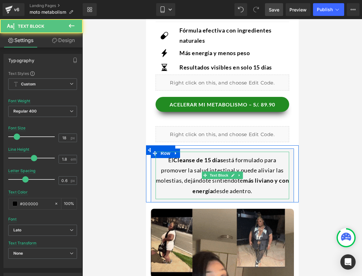
click at [181, 177] on div "El Cleanse de 15 días está formulado para promover la salud intestinal y puede …" at bounding box center [222, 175] width 134 height 48
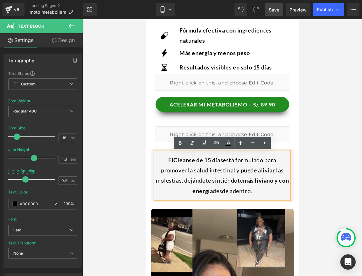
click at [224, 166] on div "El Cleanse de 15 días está formulado para promover la salud intestinal y puede …" at bounding box center [222, 175] width 134 height 48
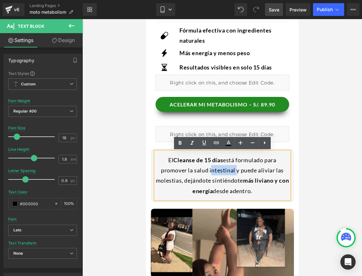
drag, startPoint x: 259, startPoint y: 190, endPoint x: 166, endPoint y: 160, distance: 97.5
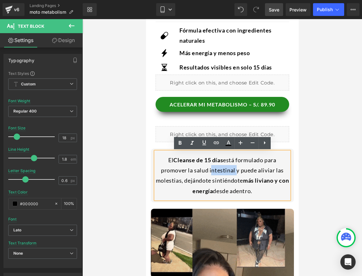
click at [166, 160] on div "El Cleanse de 15 días está formulado para promover la salud intestinal y puede …" at bounding box center [222, 175] width 134 height 48
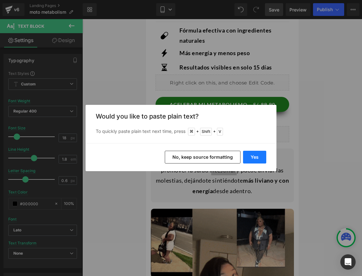
click at [252, 156] on button "Yes" at bounding box center [254, 156] width 23 height 13
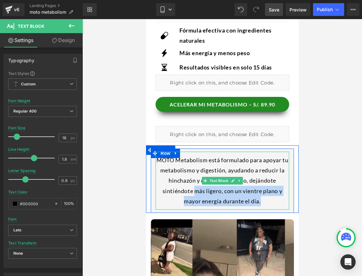
drag, startPoint x: 194, startPoint y: 189, endPoint x: 263, endPoint y: 199, distance: 69.8
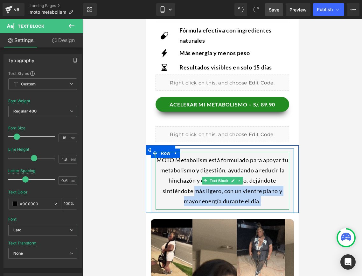
click at [263, 199] on div "MOTO Metabolism está formulado para apoyar tu metabolismo y digestión, ayudando…" at bounding box center [222, 180] width 134 height 58
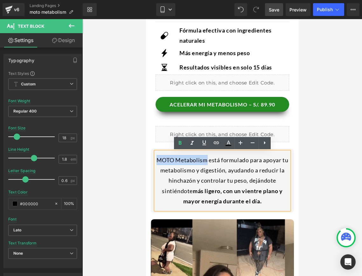
drag, startPoint x: 157, startPoint y: 160, endPoint x: 205, endPoint y: 160, distance: 47.7
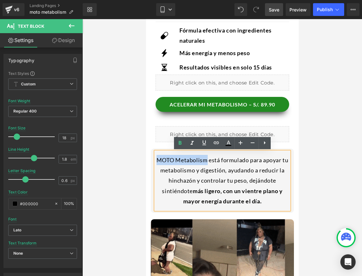
click at [205, 160] on div "MOTO Metabolism está formulado para apoyar tu metabolismo y digestión, ayudando…" at bounding box center [222, 180] width 134 height 58
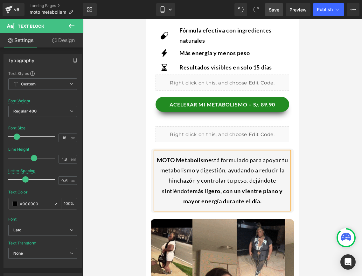
click at [318, 149] on div at bounding box center [222, 147] width 280 height 256
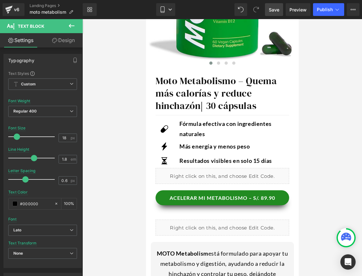
scroll to position [214, 0]
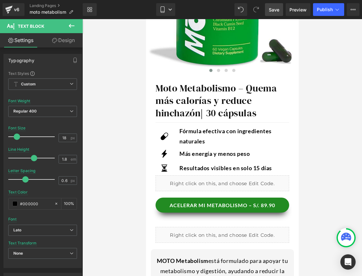
click at [233, 89] on h1 "Moto Metabolismo – Quema más calorías y reduce hinchazón | 30 cápsulas" at bounding box center [222, 100] width 134 height 37
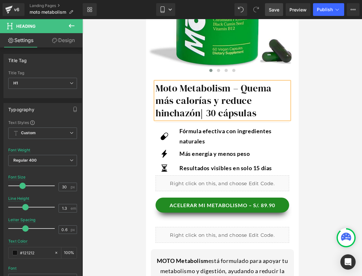
click at [342, 89] on div at bounding box center [222, 147] width 280 height 256
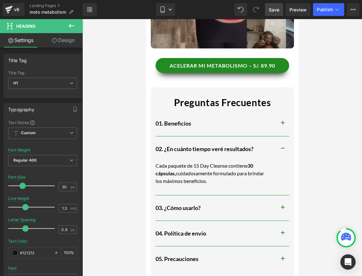
scroll to position [730, 0]
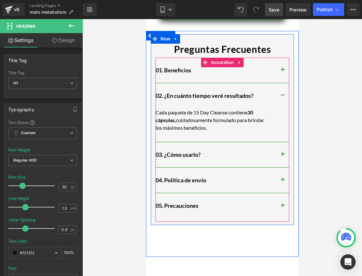
click at [283, 72] on span "button" at bounding box center [283, 72] width 0 height 0
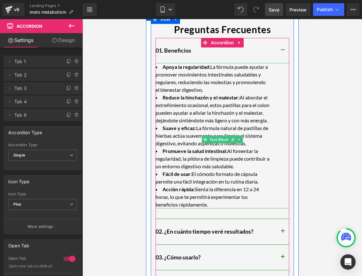
scroll to position [752, 0]
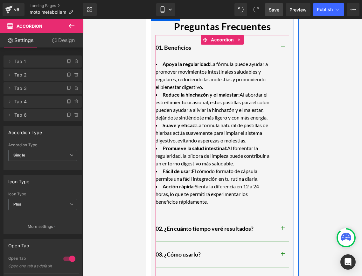
click at [282, 44] on button "button" at bounding box center [282, 47] width 13 height 25
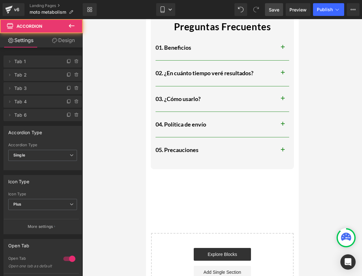
click at [131, 115] on div at bounding box center [222, 147] width 280 height 256
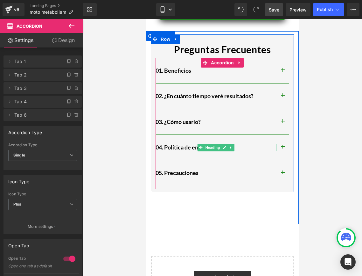
scroll to position [729, 0]
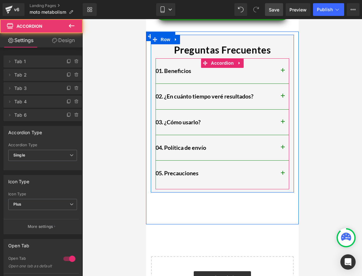
click at [281, 70] on button "button" at bounding box center [282, 70] width 13 height 25
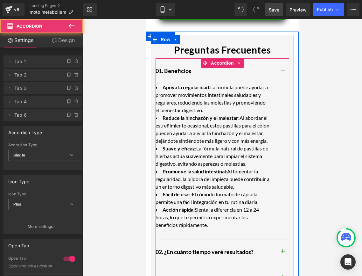
click at [198, 134] on li "Reduce la hinchazón y el malestar: Al abordar el estreñimiento ocasional, estos…" at bounding box center [212, 129] width 115 height 31
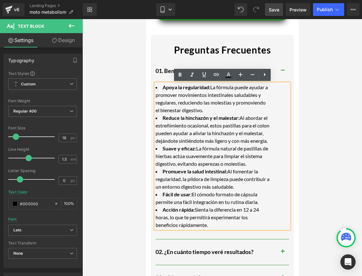
drag, startPoint x: 213, startPoint y: 233, endPoint x: 146, endPoint y: 90, distance: 157.1
click at [146, 90] on div "Preguntas Frecuentes Text Block 01. Beneficios Heading Apoya la regularidad: La…" at bounding box center [222, 205] width 153 height 348
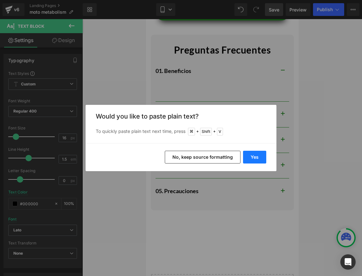
click at [258, 151] on button "Yes" at bounding box center [254, 156] width 23 height 13
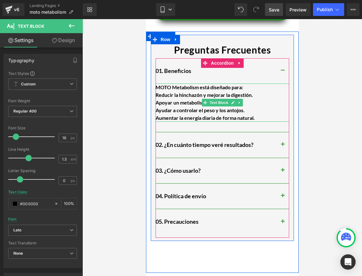
click at [230, 115] on b "Aumentar la energía diaria de forma natural." at bounding box center [204, 118] width 99 height 6
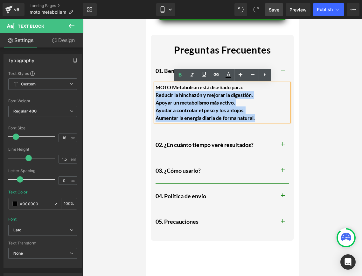
drag, startPoint x: 258, startPoint y: 117, endPoint x: 156, endPoint y: 93, distance: 105.0
click at [156, 93] on div "MOTO Metabolism está diseñado para: Reducir la hinchazón y mejorar la digestión…" at bounding box center [222, 102] width 134 height 38
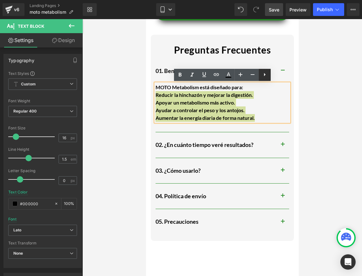
click at [262, 76] on icon at bounding box center [265, 75] width 8 height 8
click at [259, 73] on link at bounding box center [265, 75] width 12 height 12
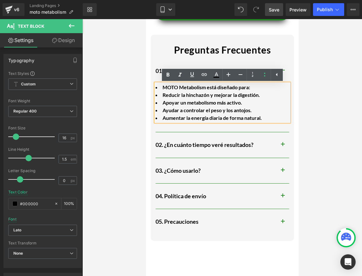
click at [162, 88] on li "MOTO Metabolism está diseñado para:" at bounding box center [212, 87] width 115 height 8
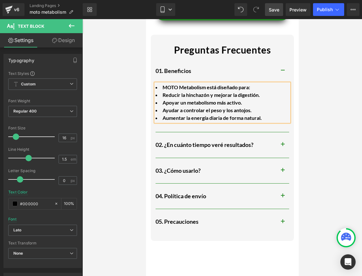
click at [268, 87] on li "MOTO Metabolism está diseñado para:" at bounding box center [212, 87] width 115 height 8
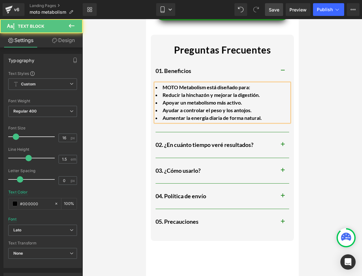
drag, startPoint x: 268, startPoint y: 116, endPoint x: 160, endPoint y: 83, distance: 113.0
click at [160, 83] on ul "MOTO Metabolism está diseñado para: Reducir la hinchazón y mejorar la digestión…" at bounding box center [212, 102] width 115 height 38
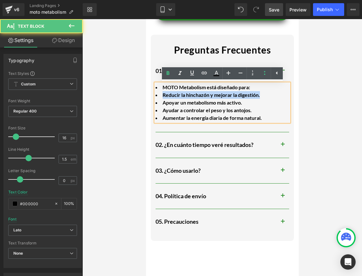
drag, startPoint x: 269, startPoint y: 120, endPoint x: 149, endPoint y: 92, distance: 123.2
click at [149, 92] on div "Preguntas Frecuentes Text Block 01. Beneficios Heading MOTO Metabolism está dis…" at bounding box center [222, 151] width 153 height 241
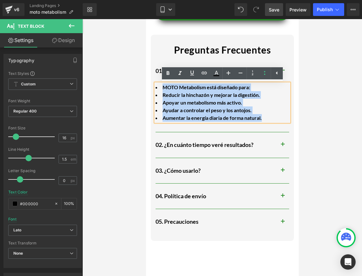
drag, startPoint x: 269, startPoint y: 116, endPoint x: 157, endPoint y: 84, distance: 116.8
click at [157, 84] on ul "MOTO Metabolism está diseñado para: Reducir la hinchazón y mejorar la digestión…" at bounding box center [212, 102] width 115 height 38
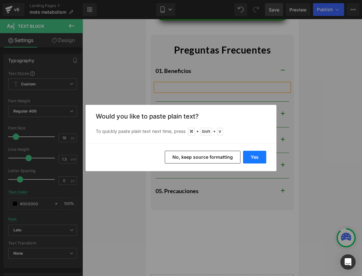
click at [254, 154] on button "Yes" at bounding box center [254, 156] width 23 height 13
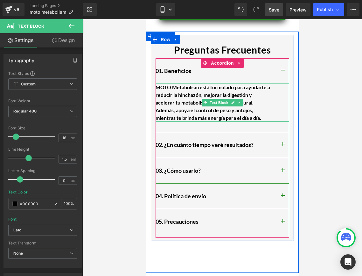
click at [243, 110] on b "MOTO Metabolism está formulado para ayudarte a reducir la hinchazón, mejorar la…" at bounding box center [212, 102] width 115 height 37
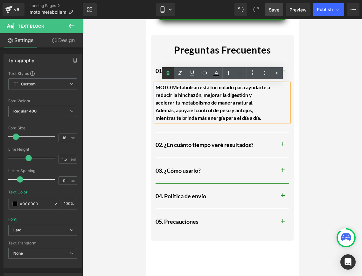
click at [168, 72] on icon at bounding box center [168, 73] width 8 height 8
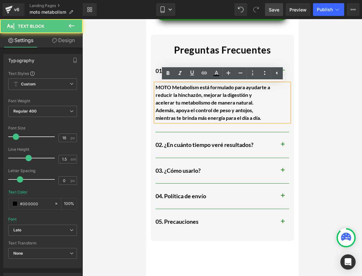
click at [265, 122] on div "MOTO Metabolism está formulado para ayudarte a reducir la hinchazón, mejorar la…" at bounding box center [222, 102] width 134 height 38
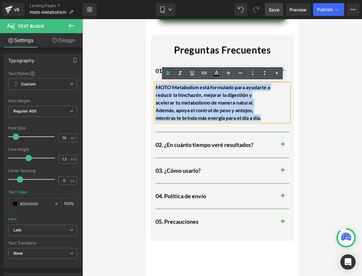
drag, startPoint x: 266, startPoint y: 117, endPoint x: 146, endPoint y: 89, distance: 123.1
click at [146, 89] on div "Preguntas Frecuentes Text Block 01. Beneficios Heading MOTO Metabolism está for…" at bounding box center [222, 151] width 153 height 241
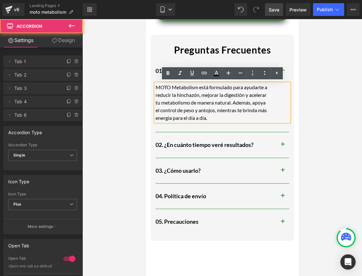
click at [283, 146] on span "button" at bounding box center [283, 146] width 0 height 0
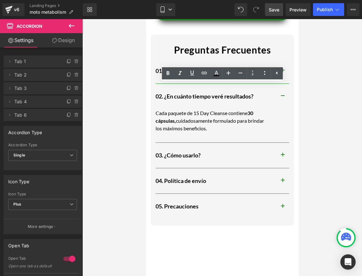
click at [223, 127] on p "Cada paquete de 15 Day Cleanse contiene 30 cápsulas, cuidadosamente formulado p…" at bounding box center [212, 120] width 115 height 23
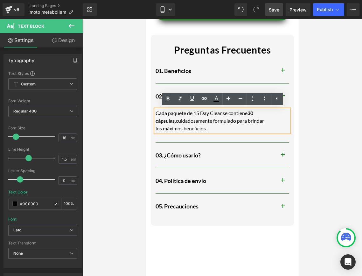
drag, startPoint x: 221, startPoint y: 127, endPoint x: 145, endPoint y: 112, distance: 77.2
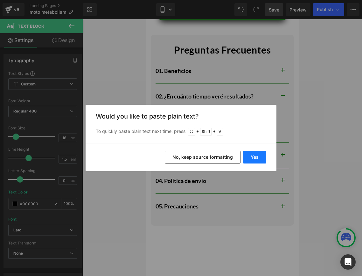
click at [254, 158] on button "Yes" at bounding box center [254, 156] width 23 height 13
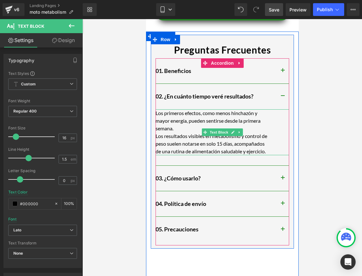
drag, startPoint x: 244, startPoint y: 121, endPoint x: 247, endPoint y: 122, distance: 3.6
click at [247, 122] on p "Los primeros efectos, como menos hinchazón y mayor energía, pueden sentirse des…" at bounding box center [212, 120] width 115 height 23
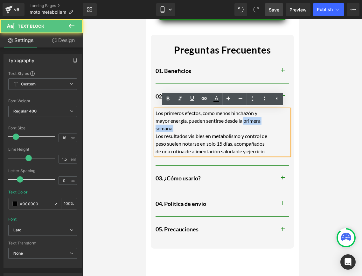
drag, startPoint x: 246, startPoint y: 122, endPoint x: 248, endPoint y: 125, distance: 3.4
click at [248, 125] on p "Los primeros efectos, como menos hinchazón y mayor energía, pueden sentirse des…" at bounding box center [212, 120] width 115 height 23
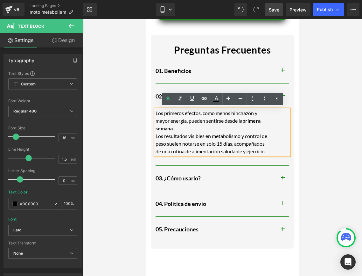
click at [232, 129] on p "Los primeros efectos, como menos hinchazón y mayor energía, pueden sentirse des…" at bounding box center [212, 120] width 115 height 23
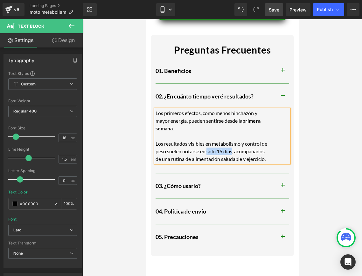
drag, startPoint x: 206, startPoint y: 152, endPoint x: 232, endPoint y: 150, distance: 25.6
click at [232, 150] on p "Los resultados visibles en metabolismo y control de peso suelen notarse en solo…" at bounding box center [212, 151] width 115 height 23
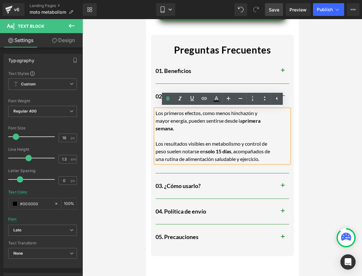
click at [281, 186] on button "button" at bounding box center [282, 185] width 13 height 25
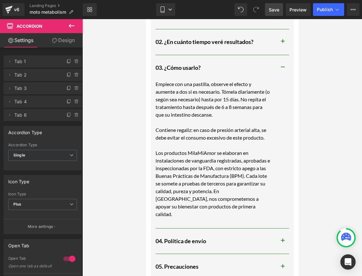
scroll to position [784, 0]
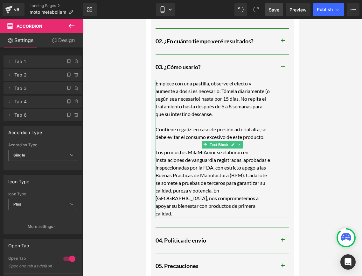
click at [208, 186] on p "Los productos MilaMiAmor se elaboran en instalaciones de vanguardia registradas…" at bounding box center [212, 182] width 115 height 69
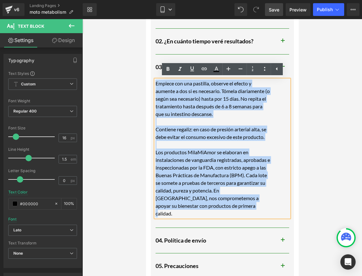
drag, startPoint x: 255, startPoint y: 205, endPoint x: 156, endPoint y: 84, distance: 156.8
click at [156, 84] on div "Empiece con una pastilla, observe el efecto y aumente a dos si es necesario. Tó…" at bounding box center [222, 148] width 134 height 137
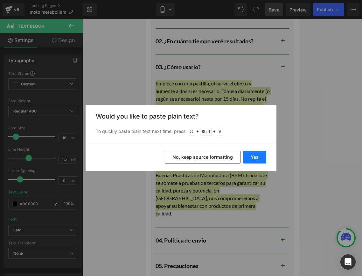
click at [250, 158] on button "Yes" at bounding box center [254, 156] width 23 height 13
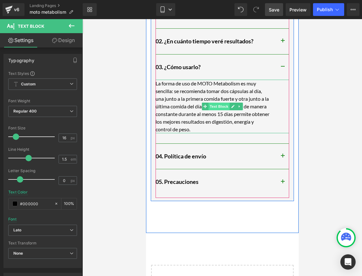
click at [211, 107] on span "Text Block" at bounding box center [218, 106] width 21 height 8
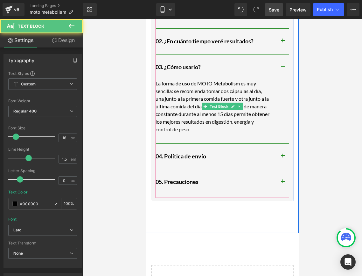
click at [257, 114] on p "La forma de uso de MOTO Metabolism es muy sencilla: se recomienda tomar dos cáp…" at bounding box center [212, 106] width 115 height 53
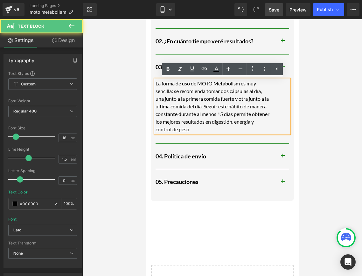
click at [210, 106] on p "La forma de uso de MOTO Metabolism es muy sencilla: se recomienda tomar dos cáp…" at bounding box center [212, 106] width 115 height 53
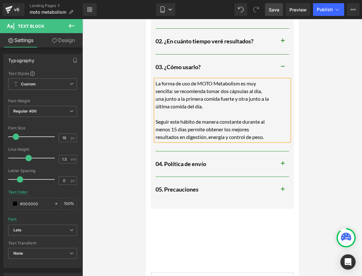
click at [318, 113] on div at bounding box center [222, 147] width 280 height 256
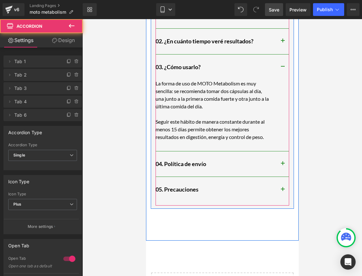
click at [281, 185] on button "button" at bounding box center [282, 189] width 13 height 25
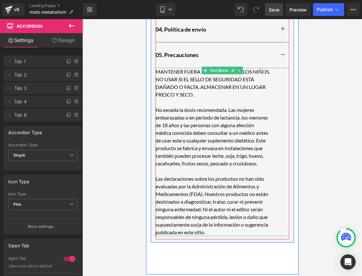
scroll to position [855, 0]
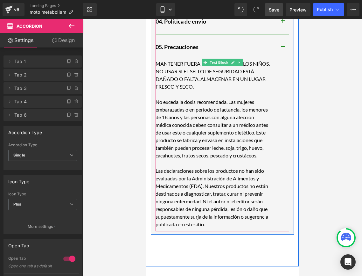
click at [204, 224] on p "Las declaraciones sobre los productos no han sido evaluadas por la Administraci…" at bounding box center [212, 197] width 115 height 61
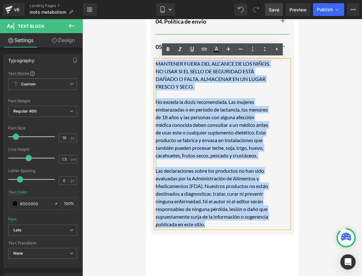
drag, startPoint x: 207, startPoint y: 224, endPoint x: 157, endPoint y: 65, distance: 166.2
click at [157, 65] on div "MANTENER FUERA DEL ALCANCE DE LOS NIÑOS. NO USAR SI EL SELLO DE SEGURIDAD ESTÁ …" at bounding box center [222, 144] width 134 height 168
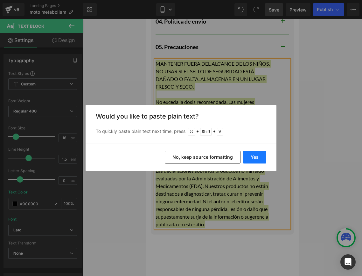
click at [253, 162] on button "Yes" at bounding box center [254, 156] width 23 height 13
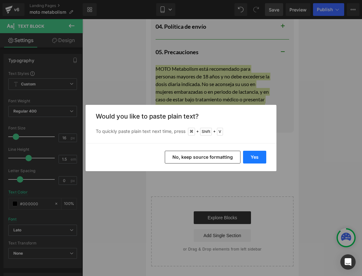
scroll to position [850, 0]
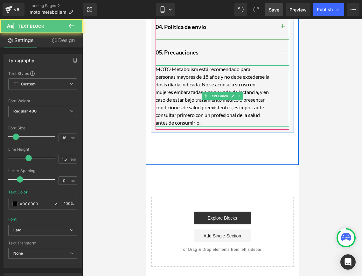
click at [259, 92] on p "MOTO Metabolism está recomendado para personas mayores de 18 años y no debe exc…" at bounding box center [212, 95] width 115 height 61
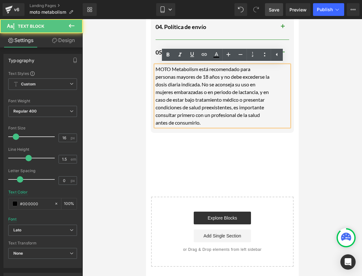
click at [272, 91] on div "MOTO Metabolism está recomendado para personas mayores de 18 años y no debe exc…" at bounding box center [222, 95] width 134 height 61
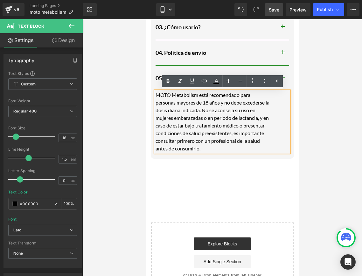
scroll to position [822, 0]
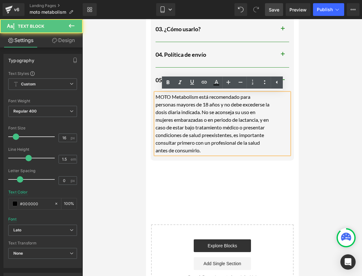
click at [208, 111] on p "MOTO Metabolism está recomendado para personas mayores de 18 años y no debe exc…" at bounding box center [212, 123] width 115 height 61
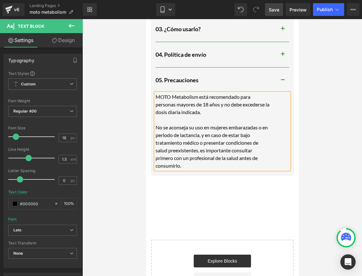
click at [135, 172] on div at bounding box center [222, 147] width 280 height 256
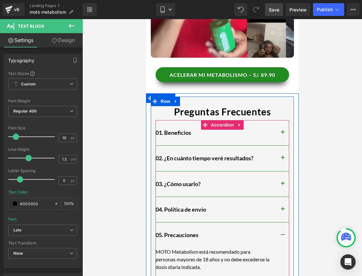
scroll to position [589, 0]
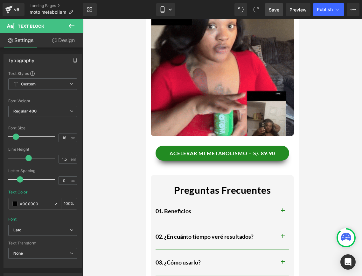
click at [277, 8] on span "Save" at bounding box center [274, 9] width 10 height 7
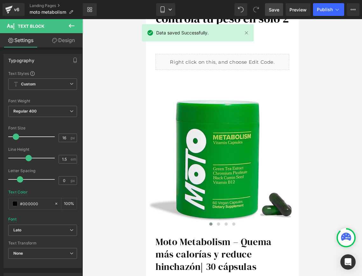
scroll to position [0, 0]
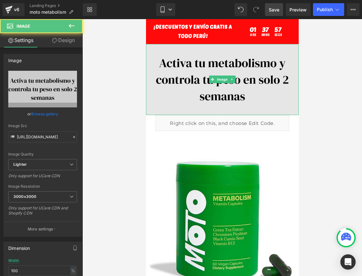
click at [251, 112] on img at bounding box center [222, 79] width 153 height 71
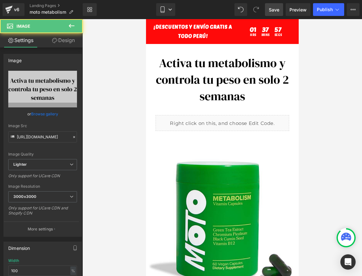
click at [329, 104] on div at bounding box center [222, 147] width 280 height 256
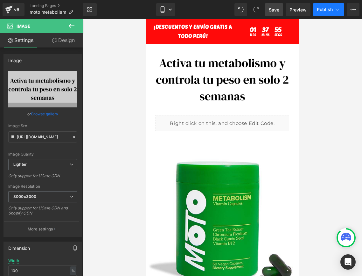
click at [329, 14] on button "Publish" at bounding box center [328, 9] width 31 height 13
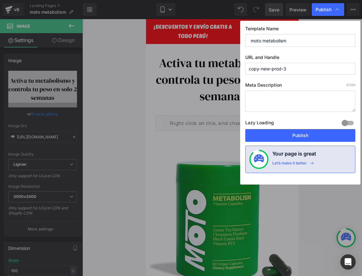
drag, startPoint x: 297, startPoint y: 69, endPoint x: 223, endPoint y: 66, distance: 74.2
click at [223, 66] on div "Publish Template Name moto metabolism URL and Handle copy-new-prod-3 Meta Descr…" at bounding box center [181, 138] width 362 height 276
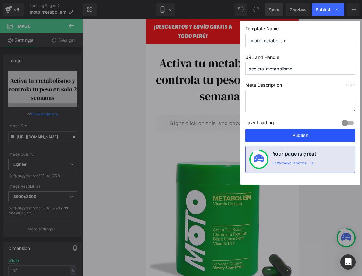
type input "acelera-metabolismo"
click at [262, 136] on button "Publish" at bounding box center [300, 135] width 110 height 13
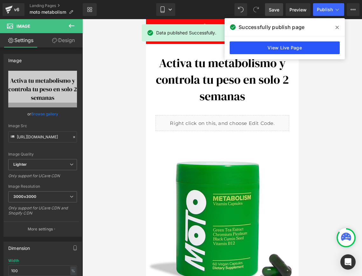
click at [300, 46] on link "View Live Page" at bounding box center [285, 47] width 110 height 13
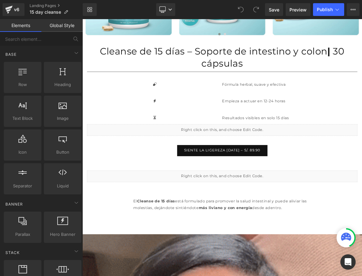
scroll to position [408, 0]
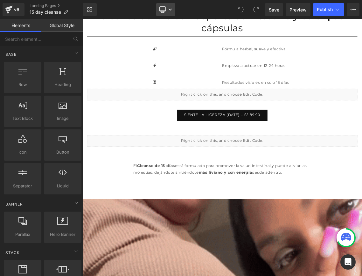
click at [169, 15] on link "Desktop" at bounding box center [165, 9] width 19 height 13
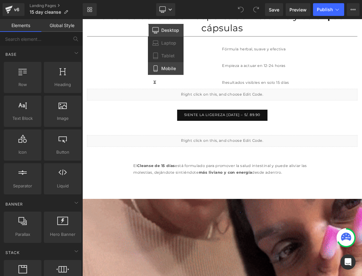
click at [168, 66] on span "Mobile" at bounding box center [168, 69] width 15 height 6
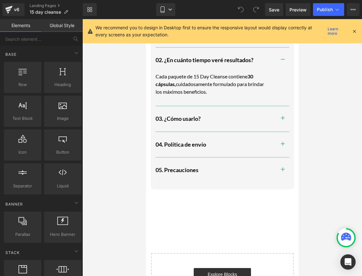
scroll to position [715, 0]
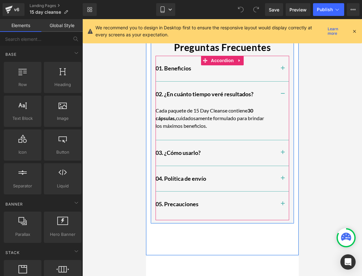
click at [278, 148] on button "button" at bounding box center [282, 152] width 13 height 25
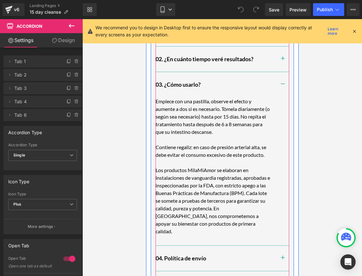
scroll to position [749, 0]
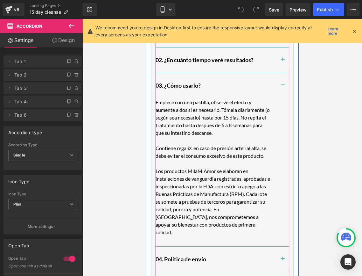
click at [280, 80] on button "button" at bounding box center [282, 85] width 13 height 25
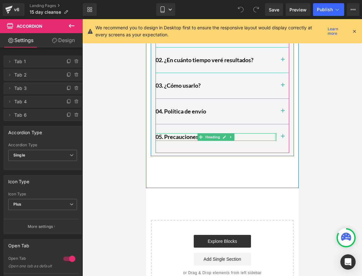
click at [275, 137] on div at bounding box center [276, 136] width 2 height 7
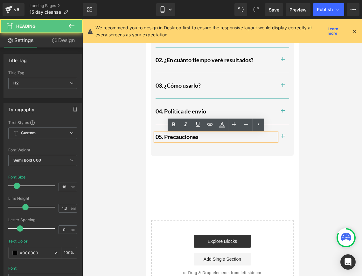
click at [283, 138] on span "button" at bounding box center [283, 138] width 0 height 0
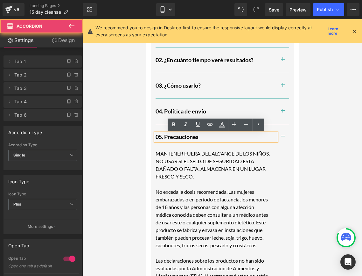
click at [283, 138] on span "button" at bounding box center [283, 138] width 0 height 0
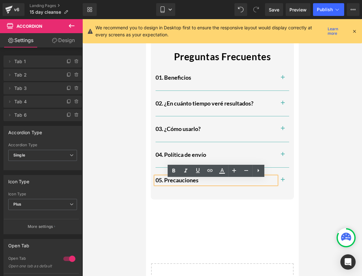
scroll to position [703, 0]
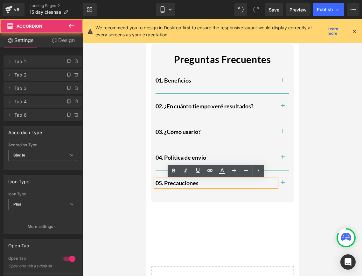
click at [281, 107] on button "button" at bounding box center [282, 106] width 13 height 25
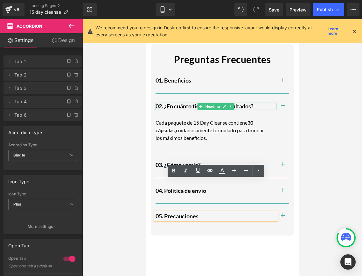
click at [251, 105] on h2 "02. ¿En cuánto tiempo veré resultados?" at bounding box center [215, 105] width 121 height 7
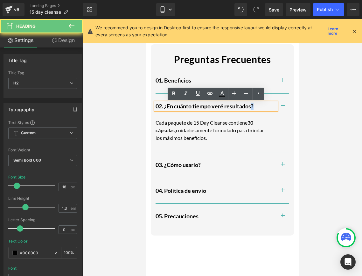
click at [251, 105] on h2 "02. ¿En cuánto tiempo veré resultados?" at bounding box center [215, 105] width 121 height 7
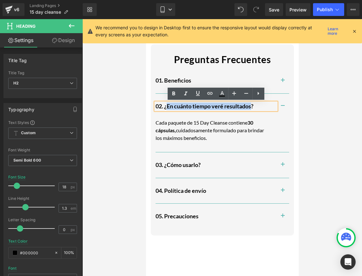
drag, startPoint x: 251, startPoint y: 105, endPoint x: 167, endPoint y: 103, distance: 84.0
click at [167, 103] on h2 "02. ¿En cuánto tiempo veré resultados?" at bounding box center [215, 105] width 121 height 7
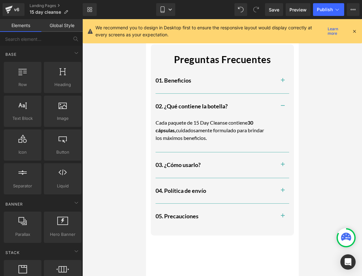
click at [351, 139] on div at bounding box center [222, 147] width 280 height 256
click at [277, 9] on span "Save" at bounding box center [274, 9] width 10 height 7
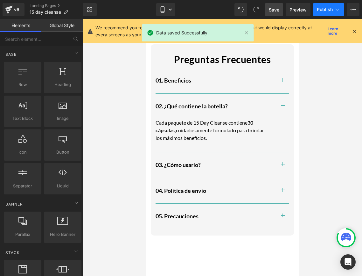
click at [316, 11] on button "Publish" at bounding box center [328, 9] width 31 height 13
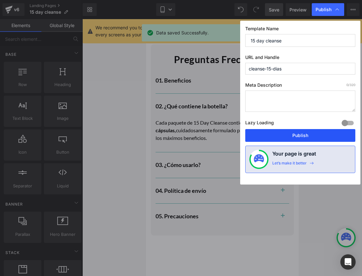
click at [288, 138] on button "Publish" at bounding box center [300, 135] width 110 height 13
